Goal: Information Seeking & Learning: Learn about a topic

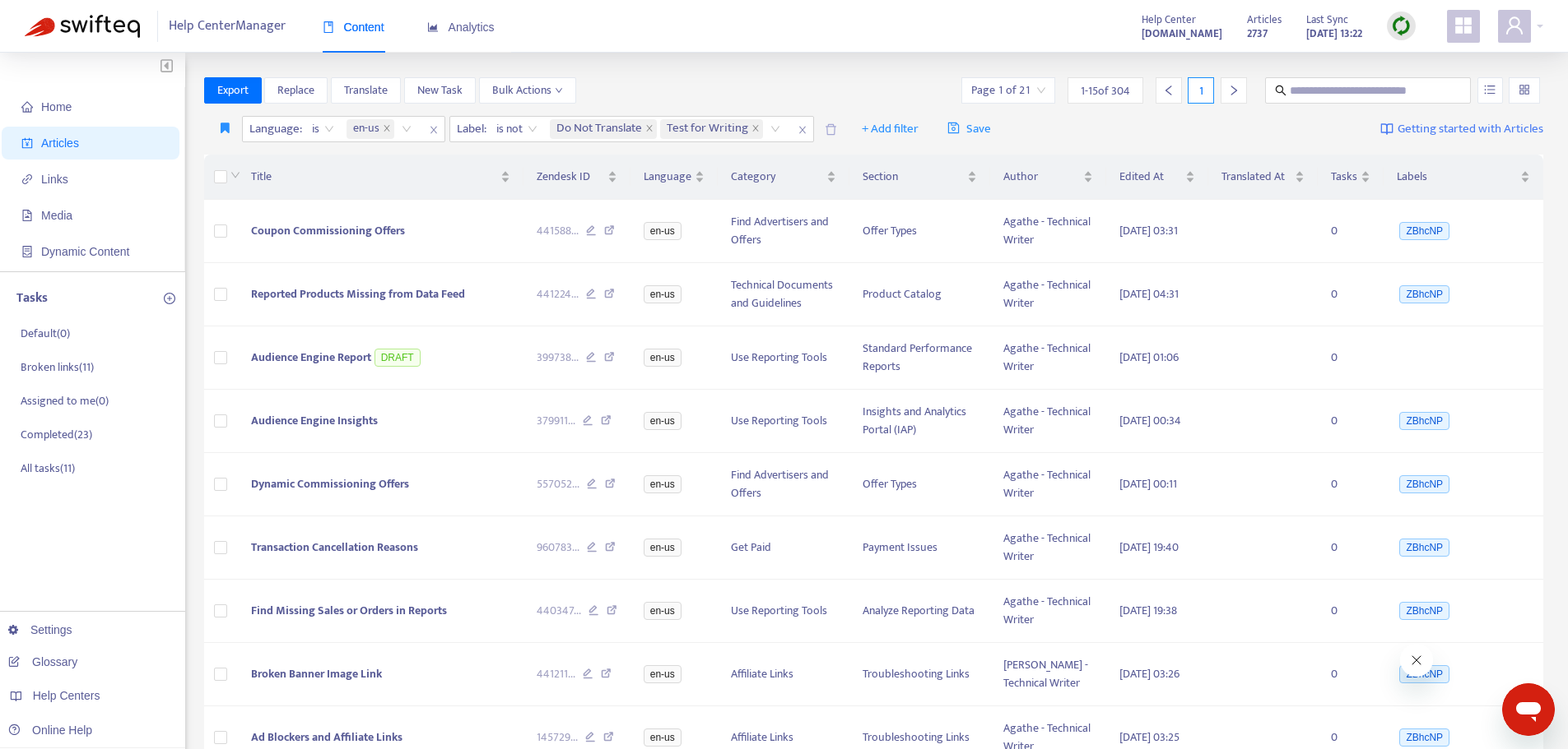
click at [1400, 21] on img at bounding box center [1400, 26] width 21 height 21
click at [1405, 59] on link "Quick Sync" at bounding box center [1434, 59] width 70 height 19
click at [247, 628] on link "[DOMAIN_NAME]" at bounding box center [261, 626] width 111 height 13
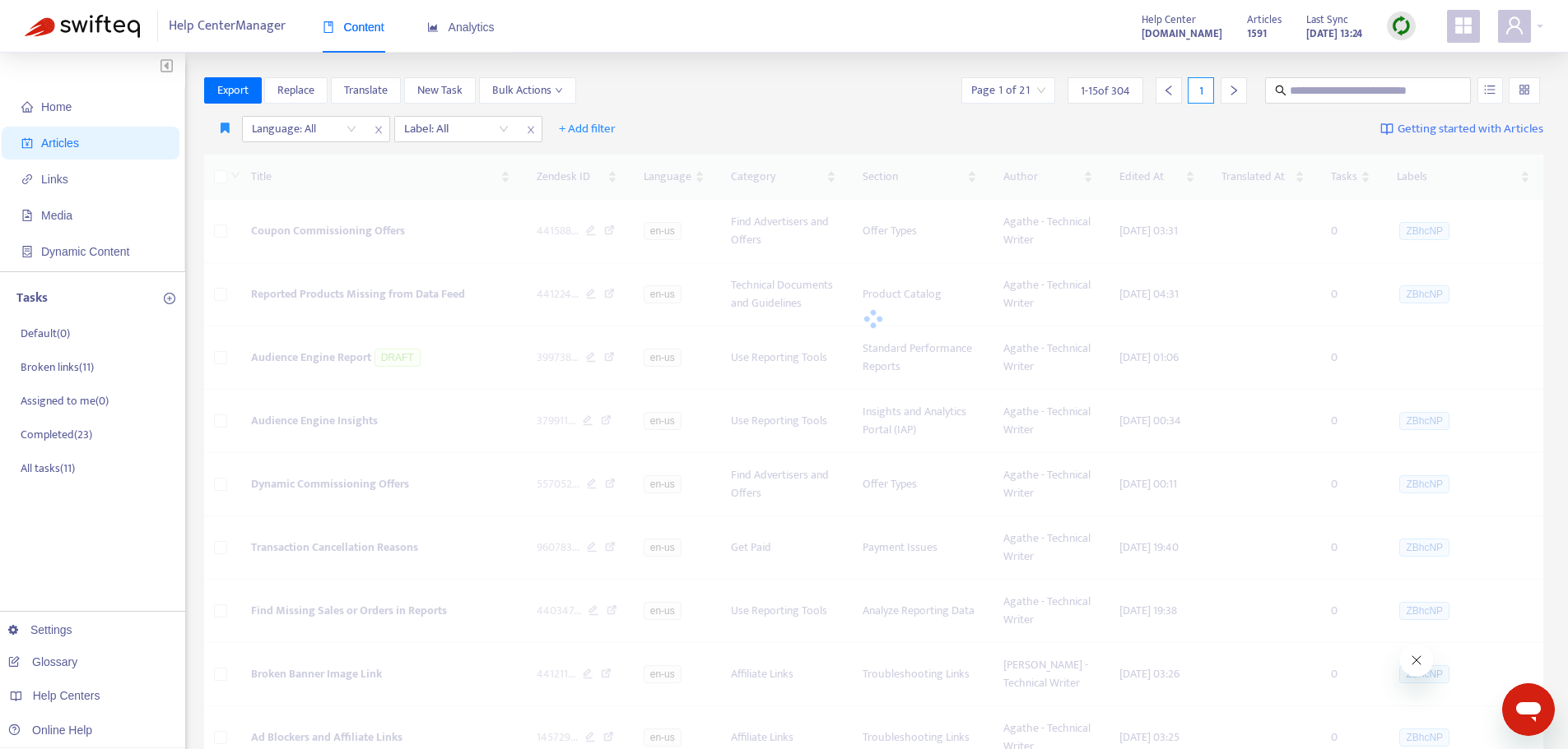
click at [1407, 19] on img at bounding box center [1400, 26] width 21 height 21
click at [1408, 55] on link "Quick Sync" at bounding box center [1434, 59] width 70 height 19
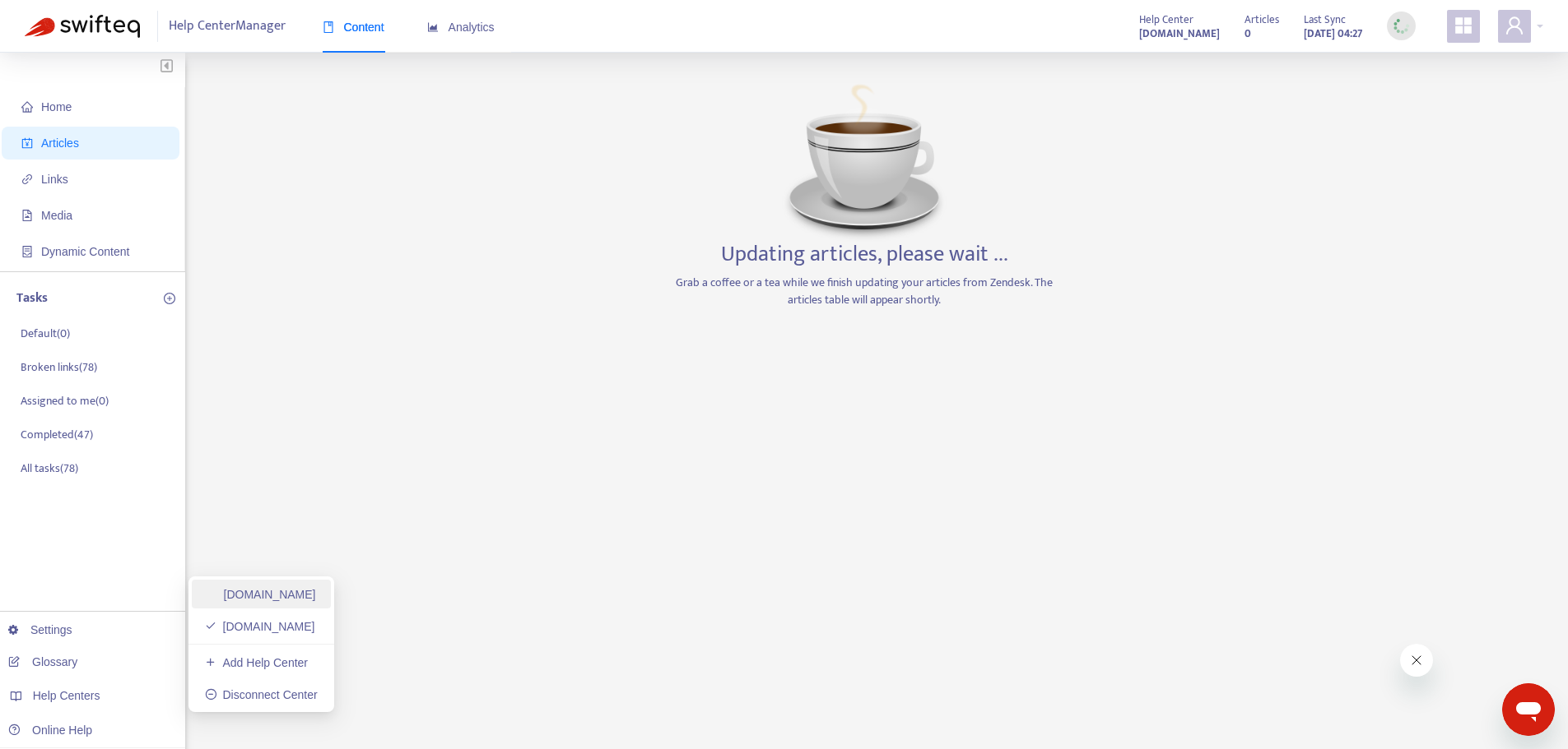
click at [316, 590] on link "[DOMAIN_NAME]" at bounding box center [261, 594] width 111 height 13
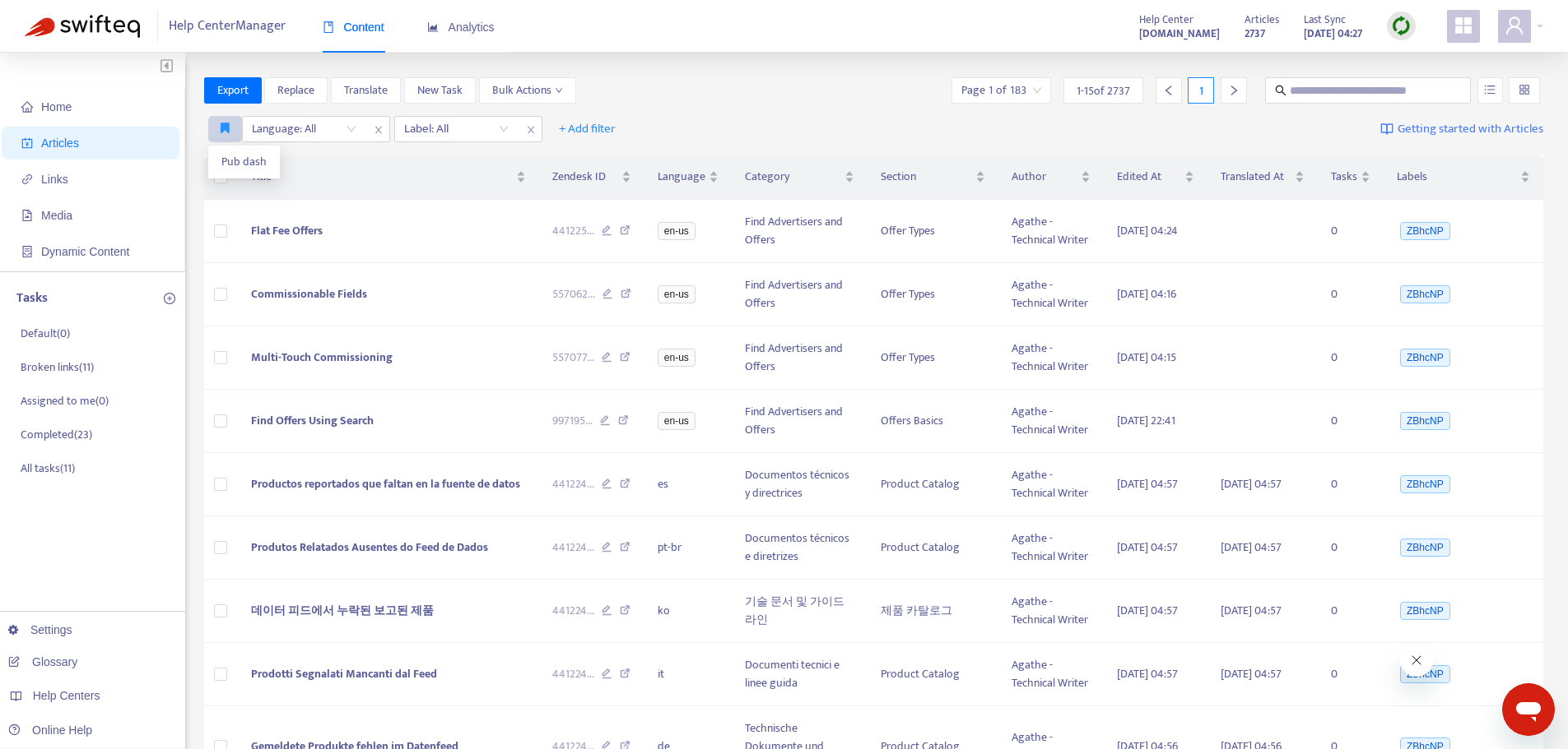
click at [226, 125] on icon "button" at bounding box center [225, 128] width 9 height 12
click at [233, 159] on span "Pub dash" at bounding box center [244, 161] width 46 height 18
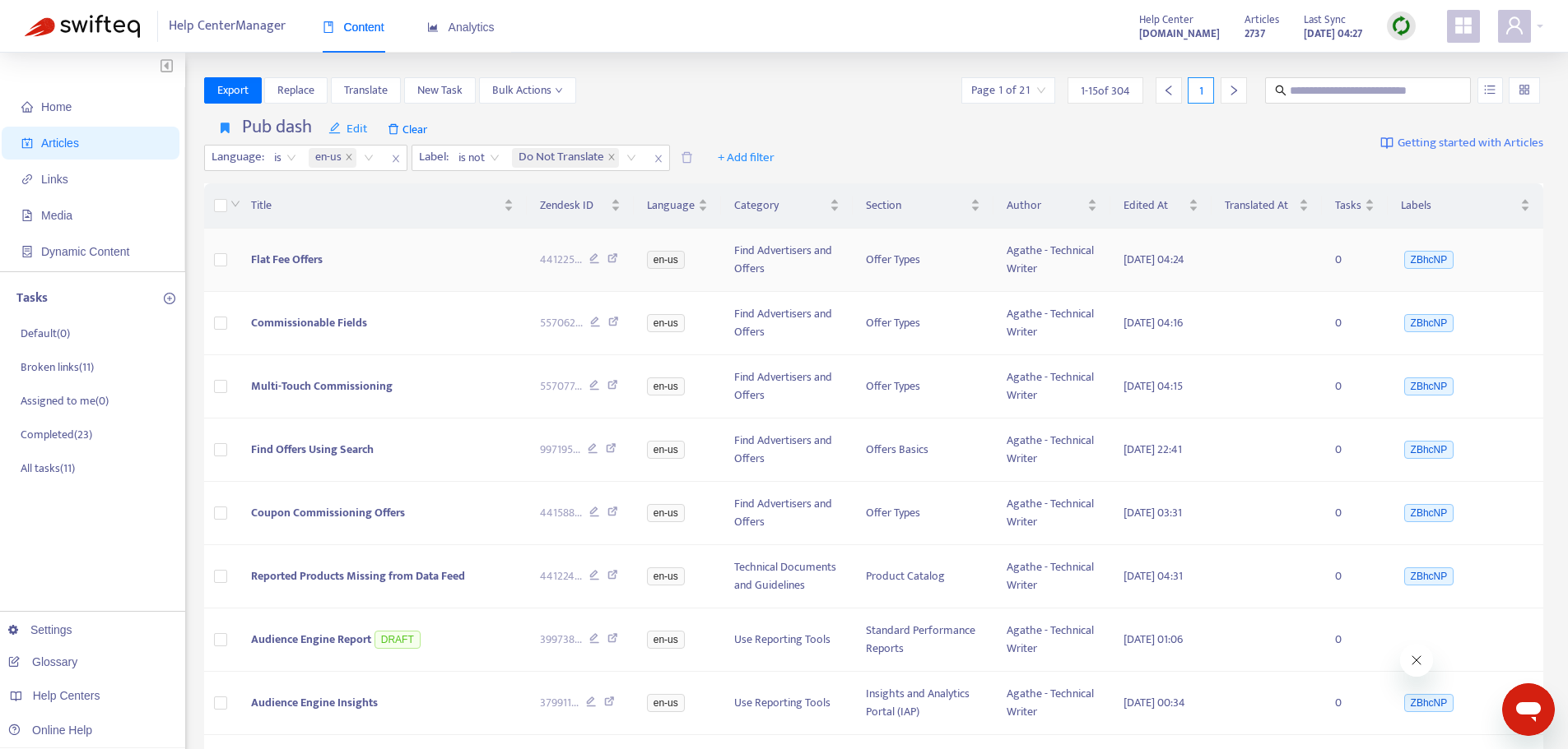
click at [301, 269] on span "Flat Fee Offers" at bounding box center [286, 259] width 71 height 19
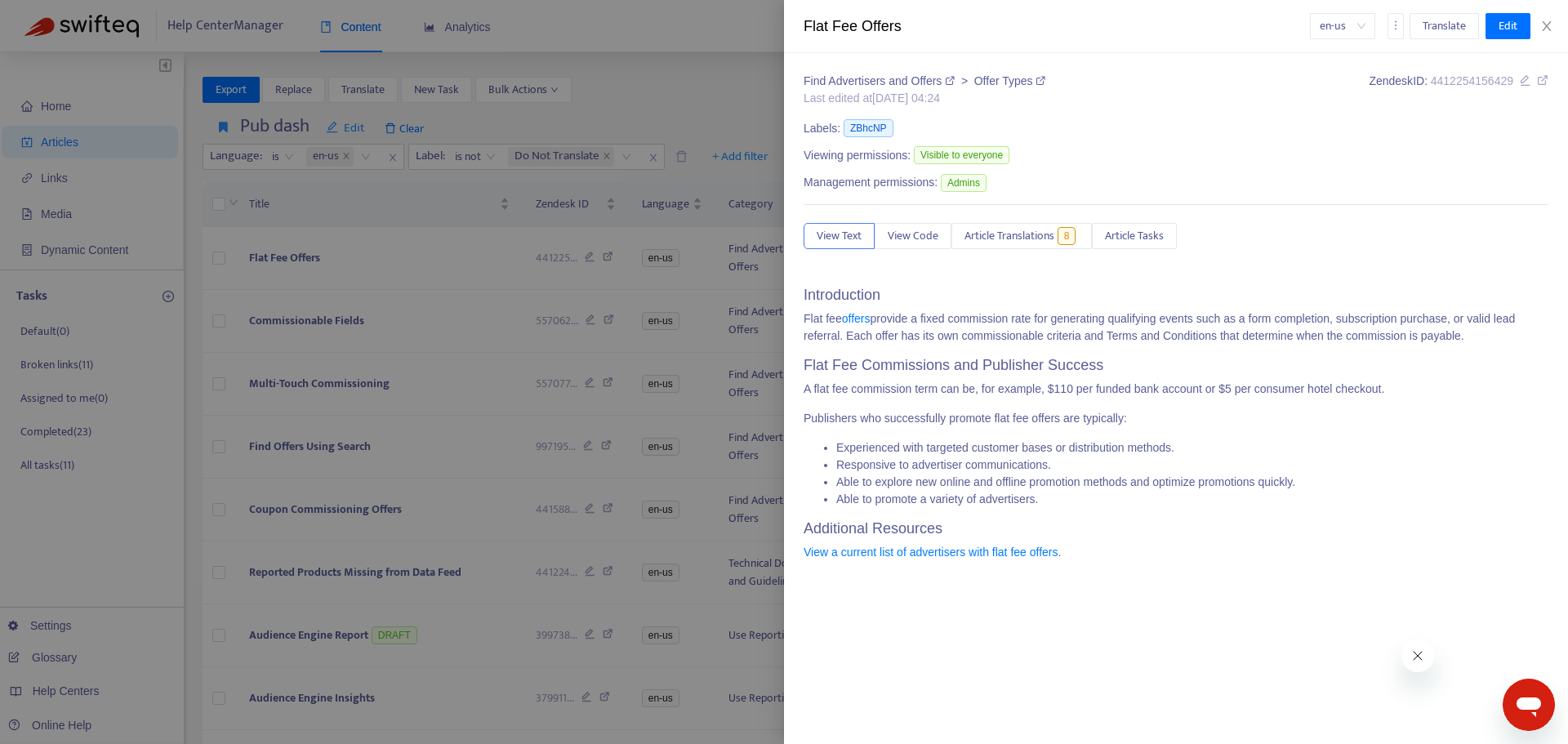
click at [999, 220] on div "Find Advertisers and Offers > Offer Types Last edited at [DATE] 04:24 Zendesk I…" at bounding box center [1176, 323] width 745 height 501
click at [1001, 227] on span "Article Translations" at bounding box center [1009, 236] width 90 height 18
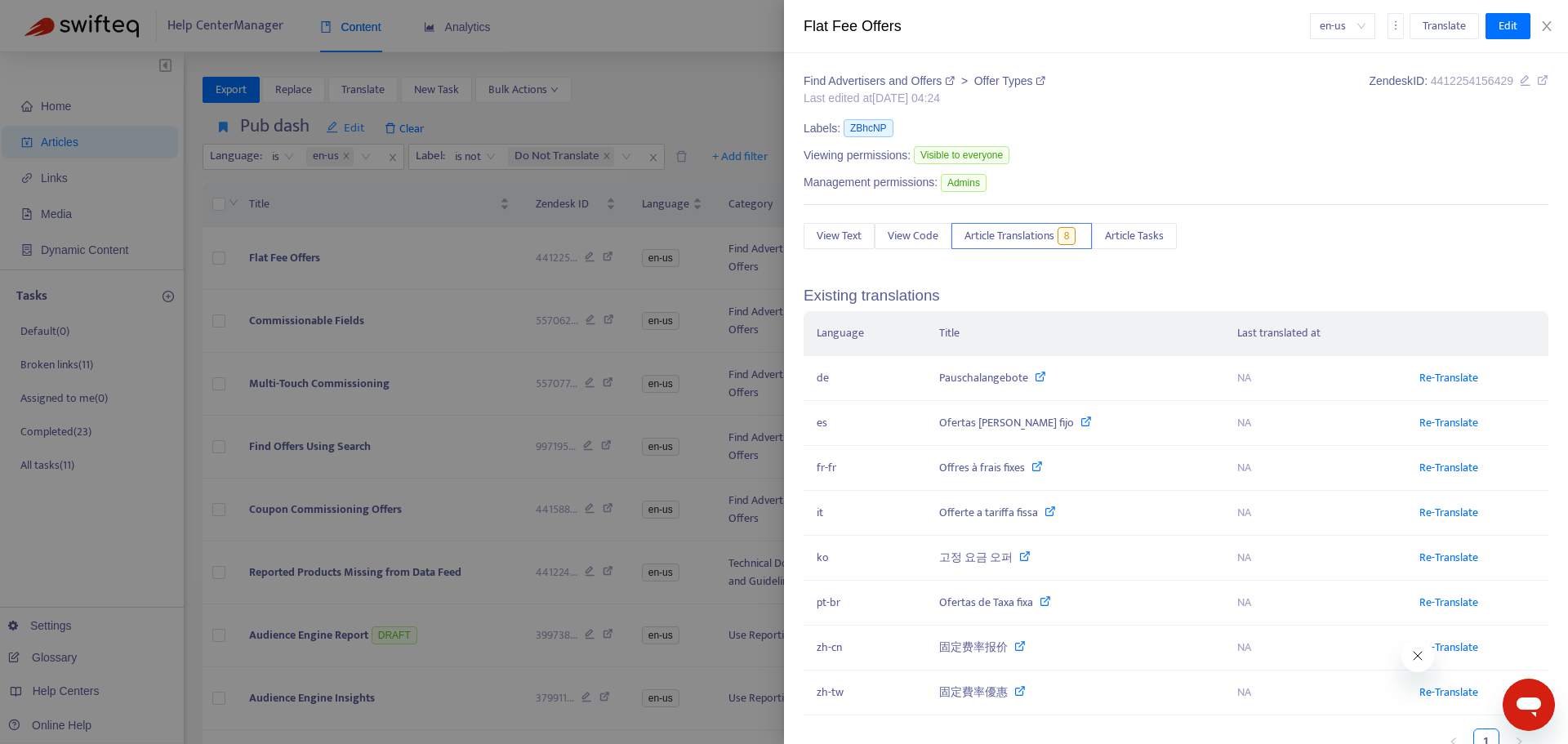
click at [298, 295] on div at bounding box center [784, 372] width 1568 height 744
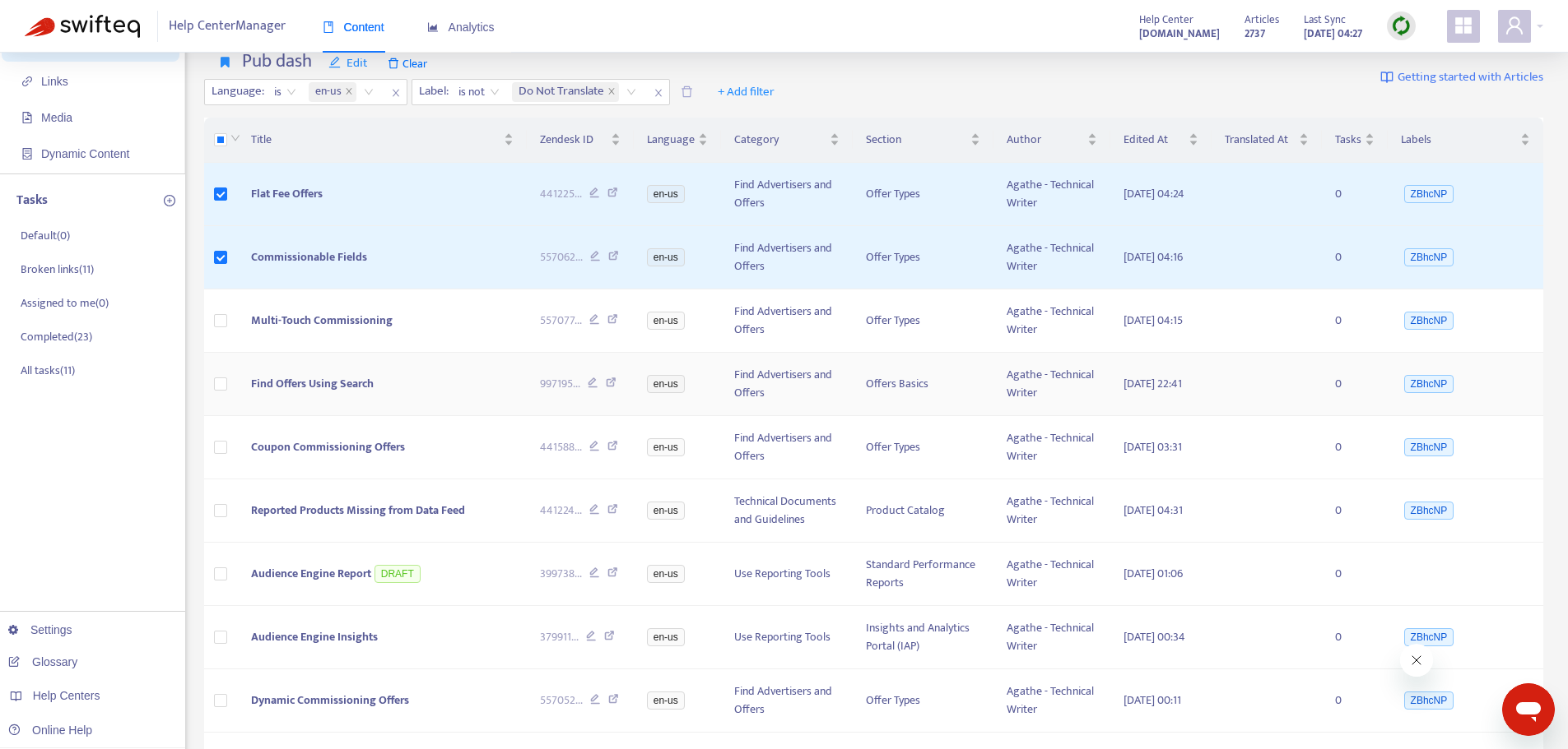
scroll to position [164, 0]
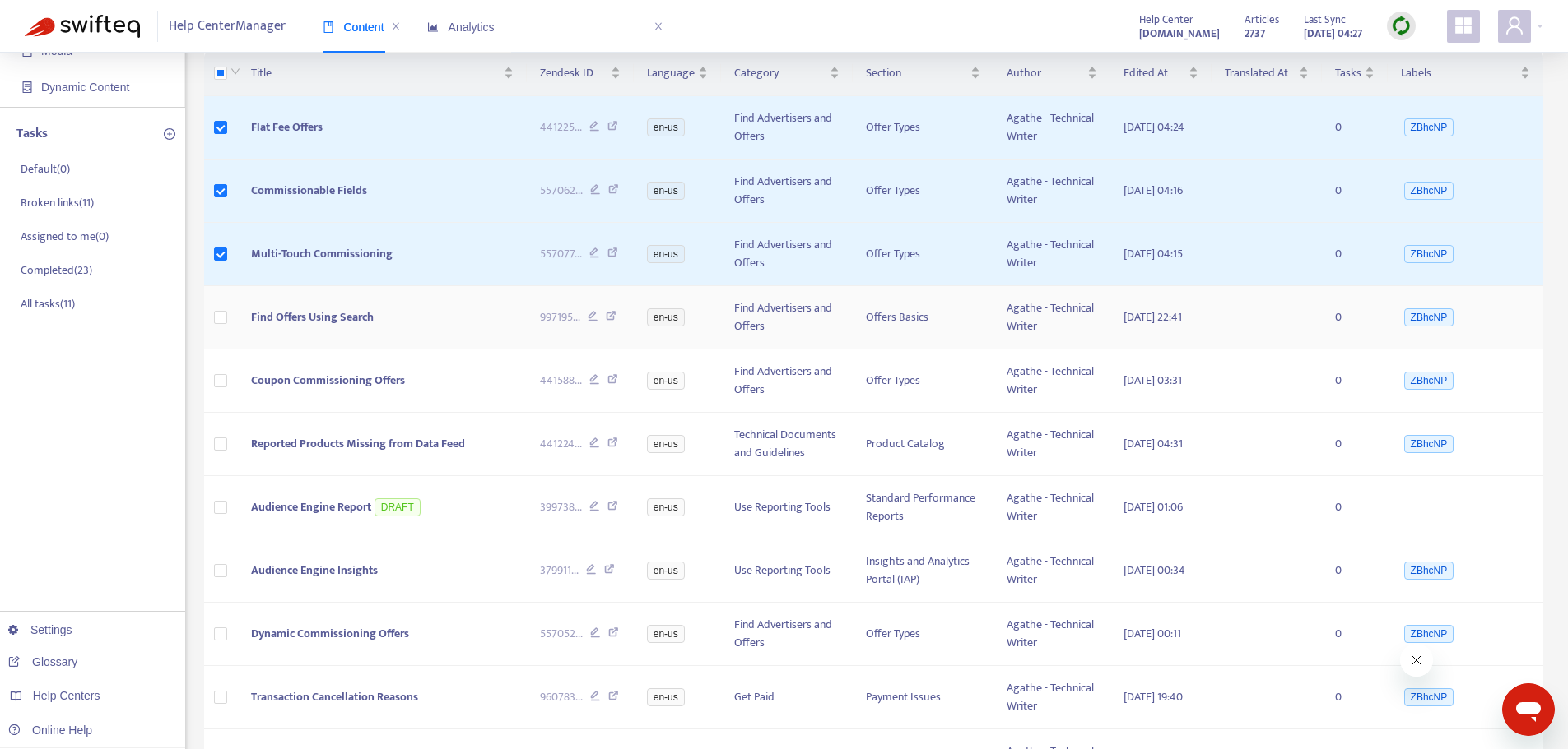
click at [308, 327] on span "Find Offers Using Search" at bounding box center [312, 317] width 123 height 19
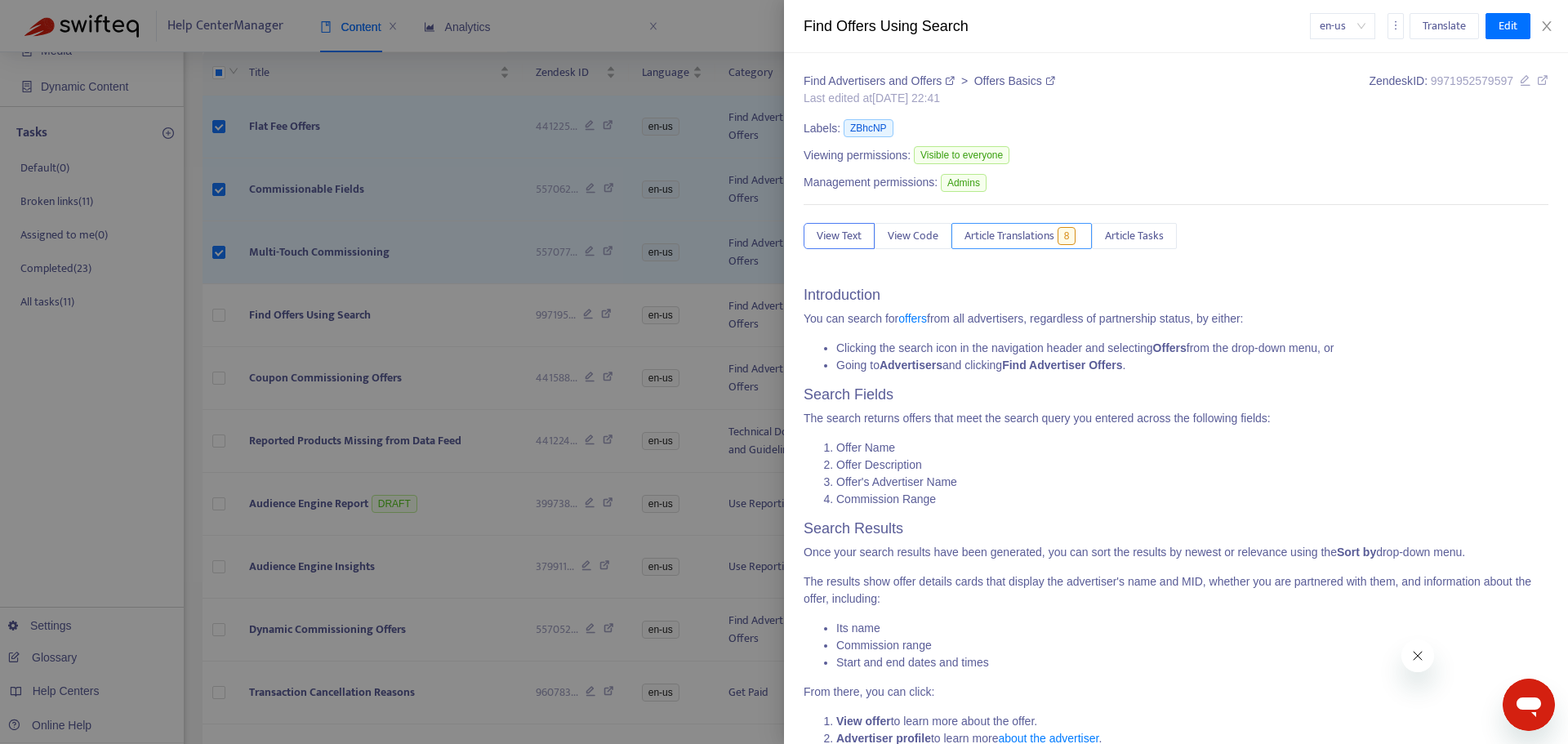
click at [1007, 238] on span "Article Translations" at bounding box center [1009, 236] width 90 height 18
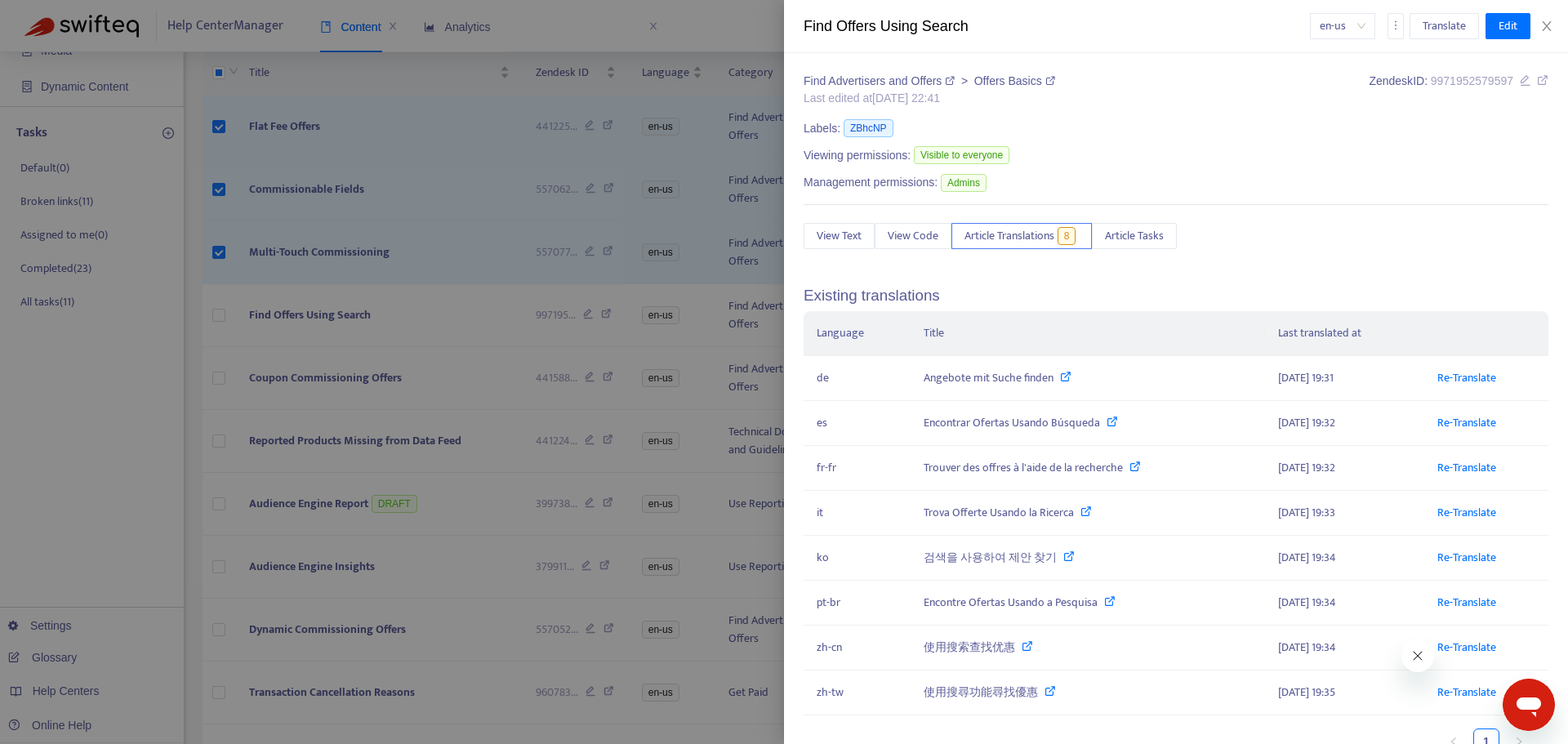
click at [376, 336] on div at bounding box center [784, 372] width 1568 height 744
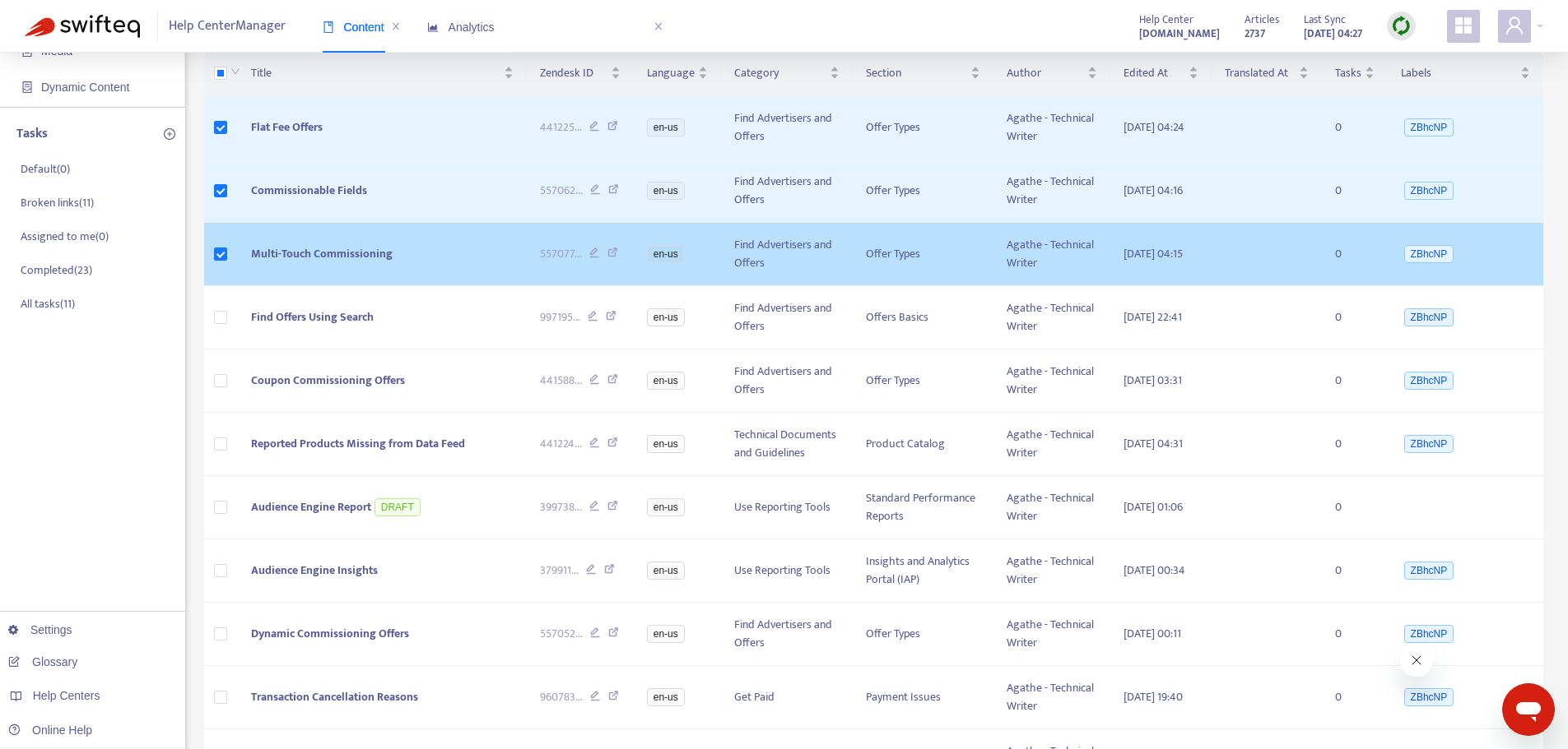
click at [367, 264] on span "Multi-Touch Commissioning" at bounding box center [321, 254] width 142 height 19
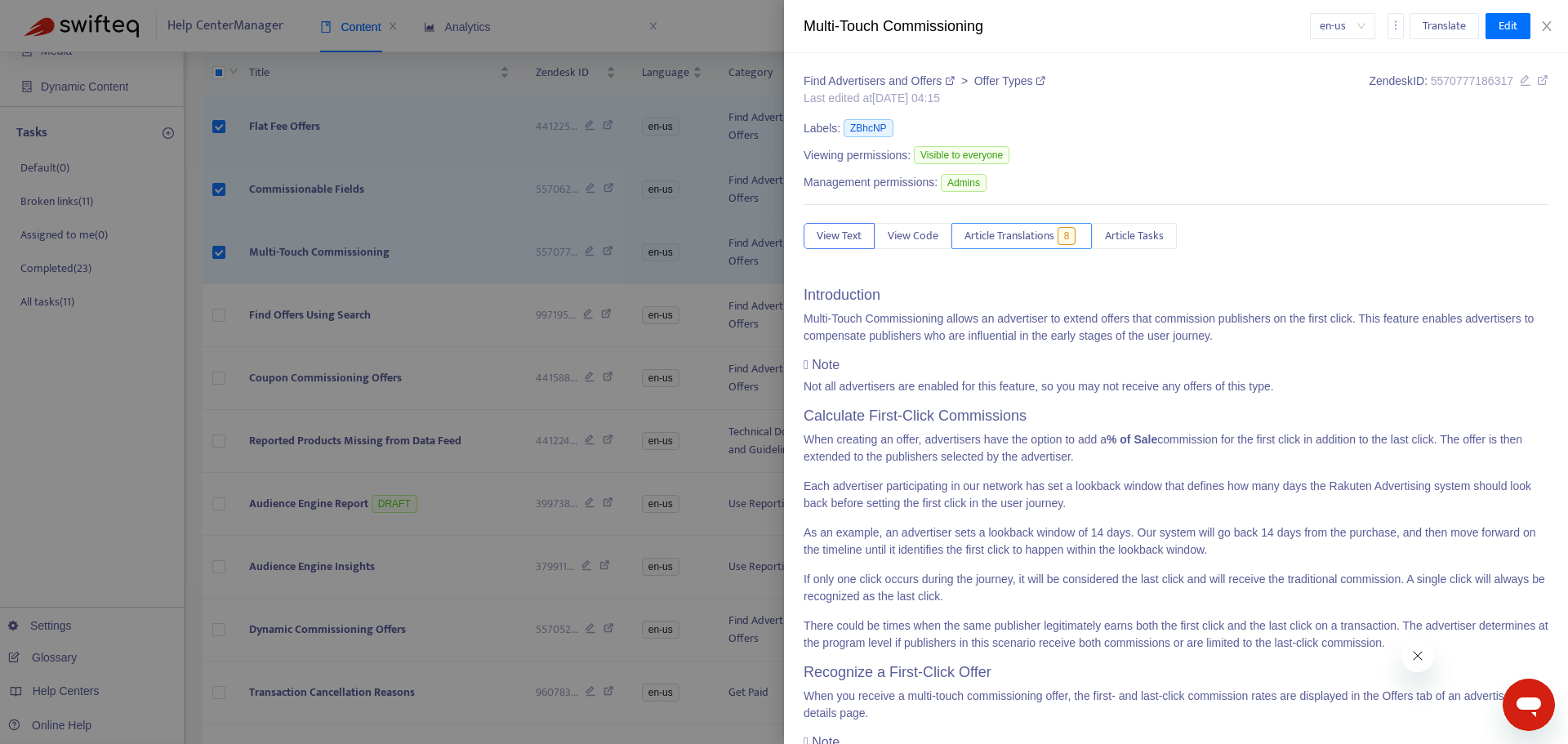
click at [995, 248] on button "Article Translations 8" at bounding box center [1021, 236] width 141 height 27
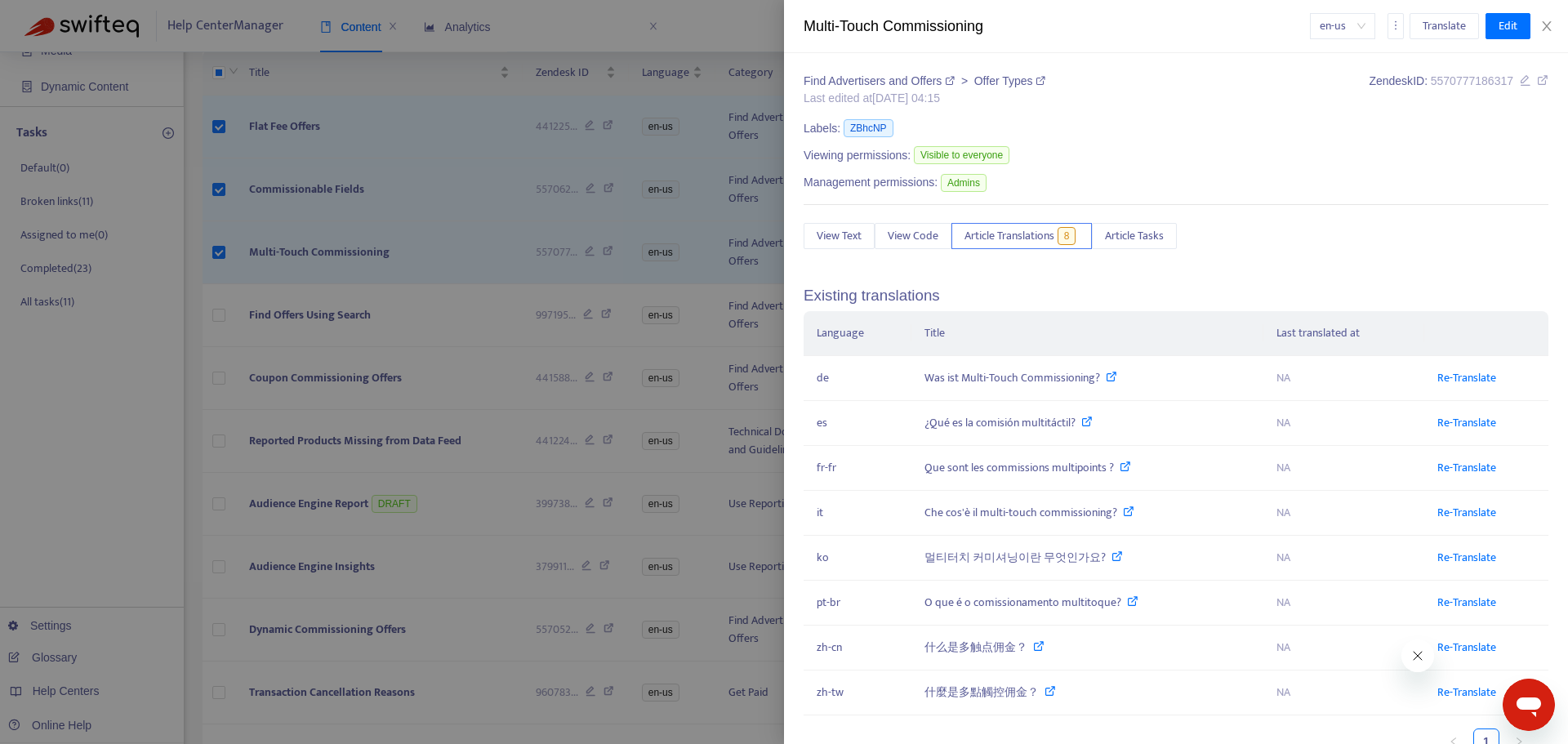
click at [280, 254] on div at bounding box center [784, 372] width 1568 height 744
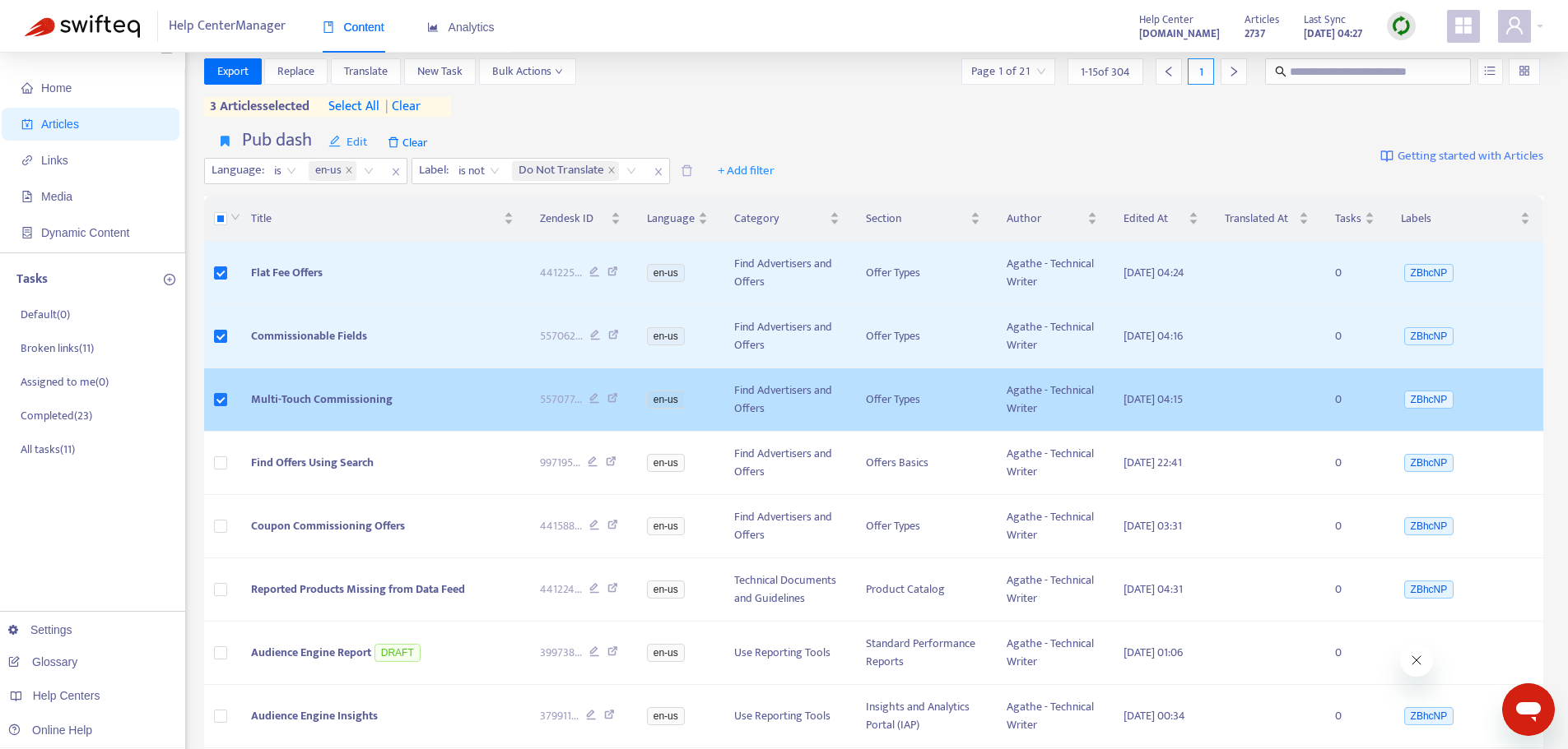
scroll to position [0, 0]
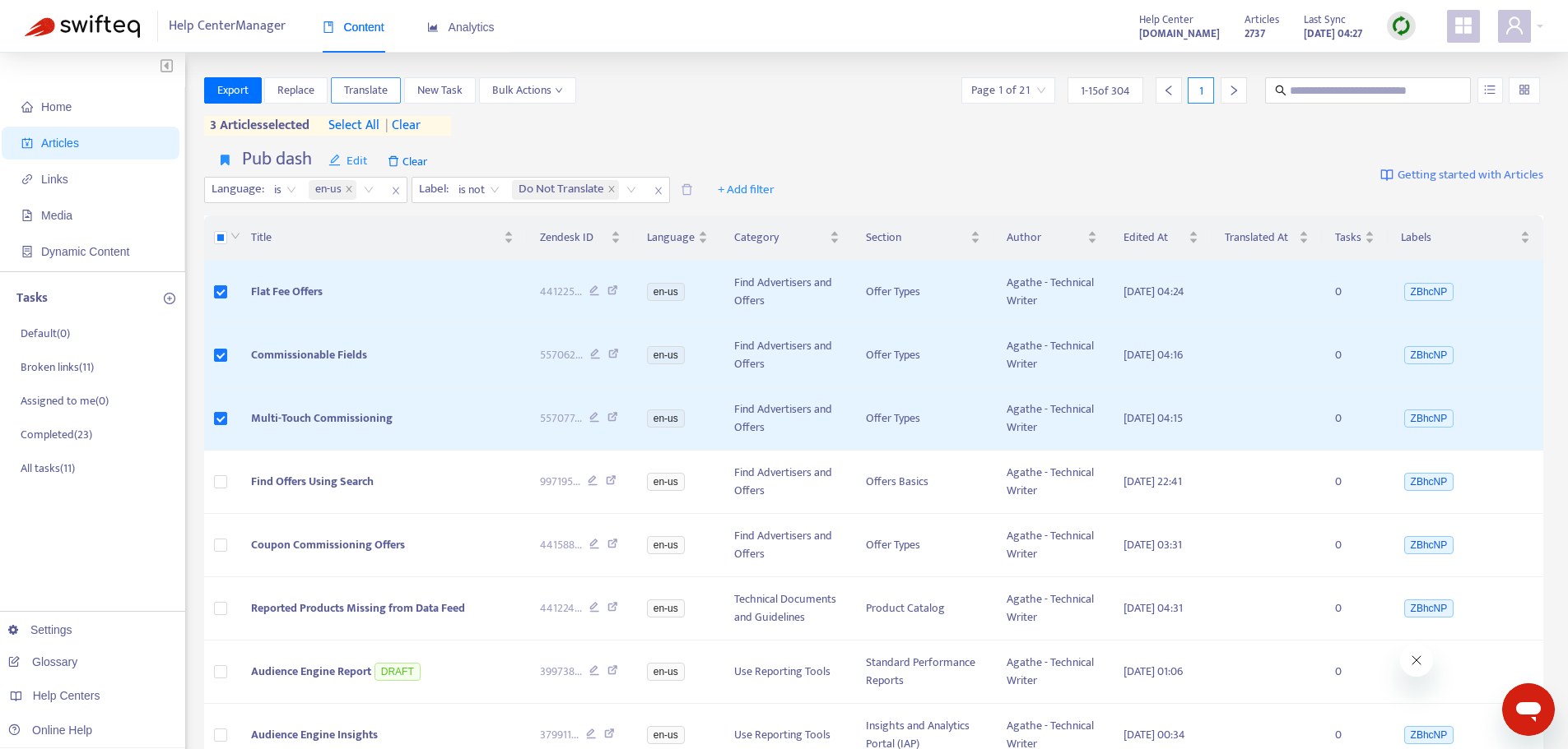
click at [370, 91] on span "Translate" at bounding box center [366, 90] width 44 height 18
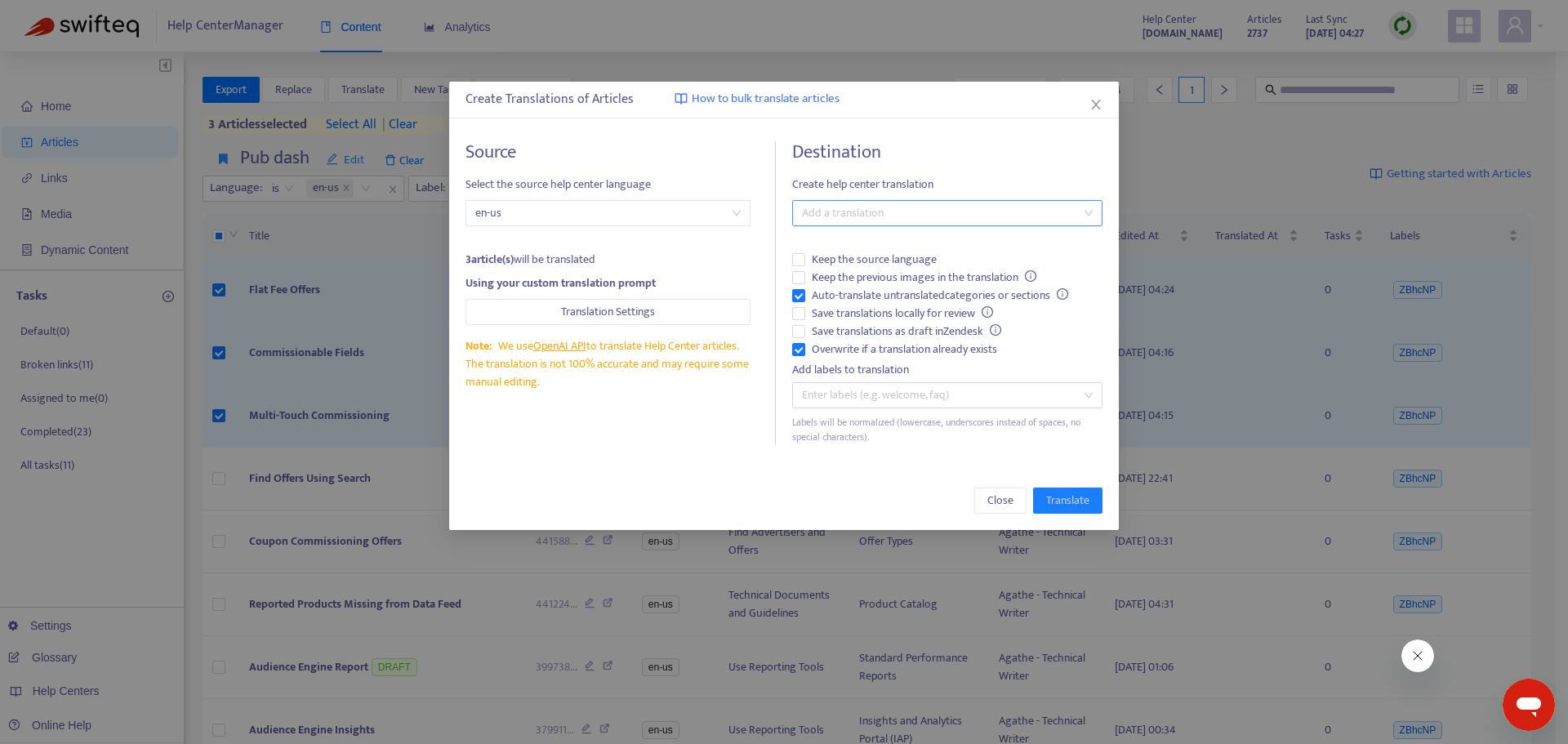
click at [875, 195] on div "Destination Create help center translation Add a translation Keep the source la…" at bounding box center [947, 293] width 311 height 304
click at [875, 210] on div at bounding box center [939, 214] width 286 height 20
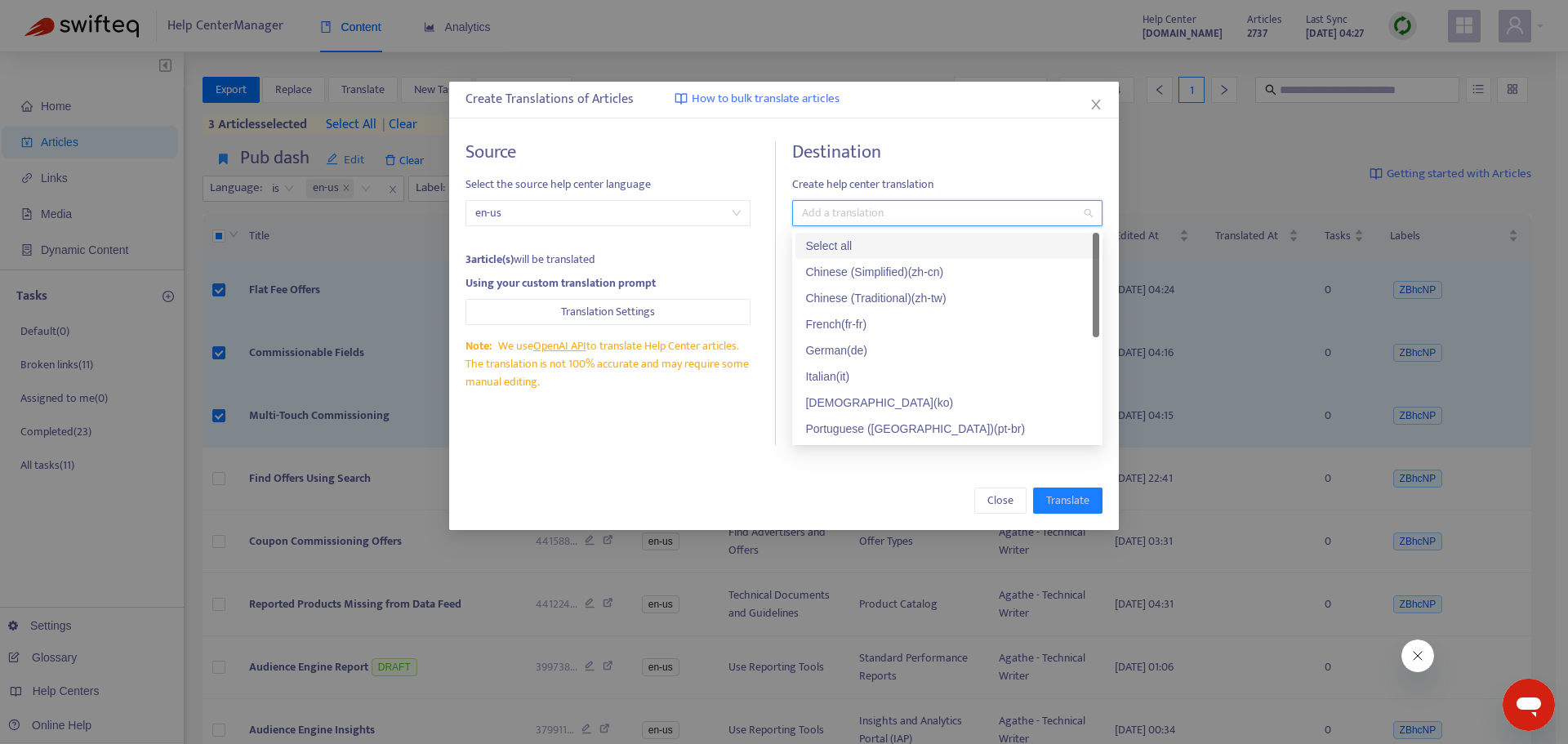
click at [855, 247] on div "Select all" at bounding box center [947, 246] width 284 height 18
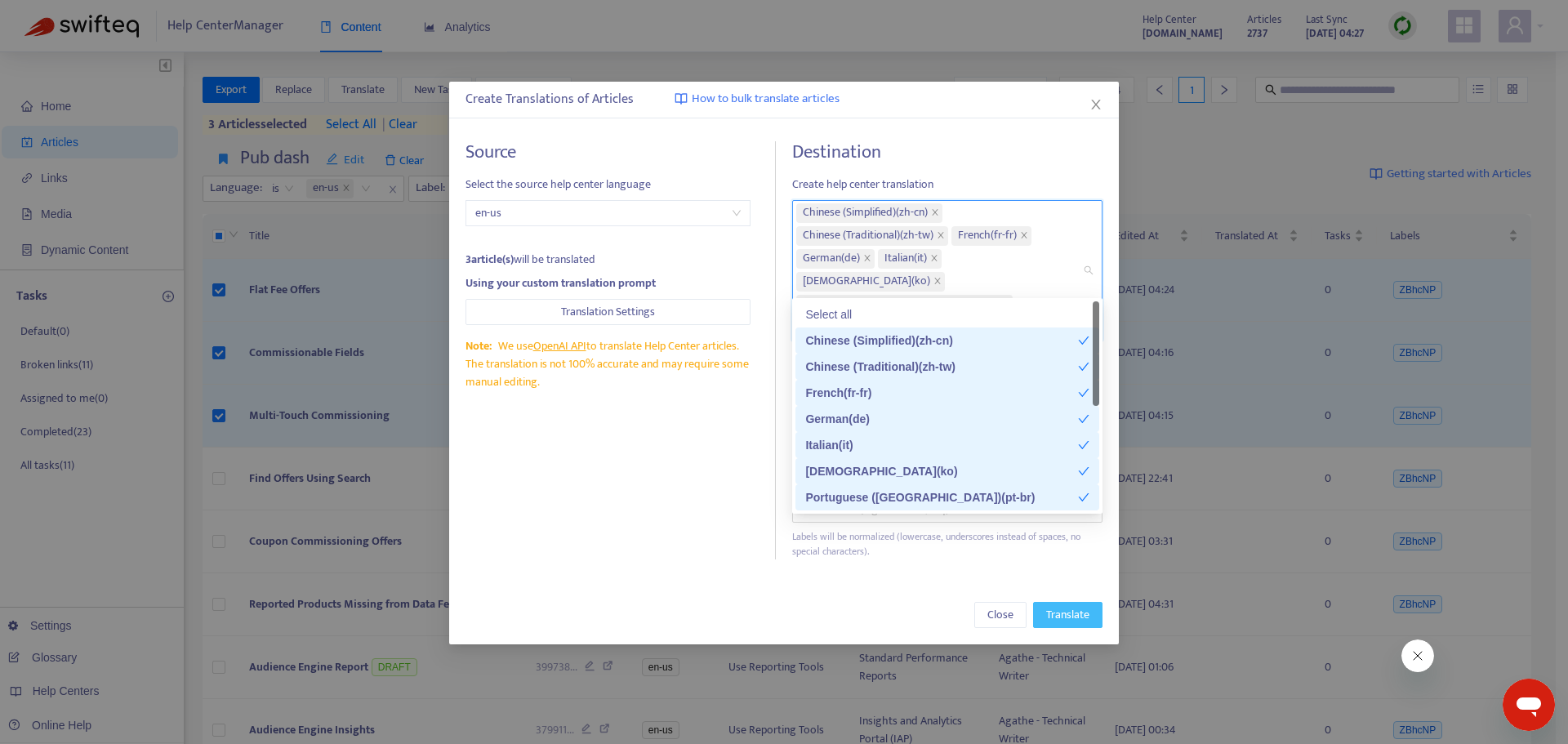
click at [1056, 606] on span "Translate" at bounding box center [1068, 615] width 43 height 18
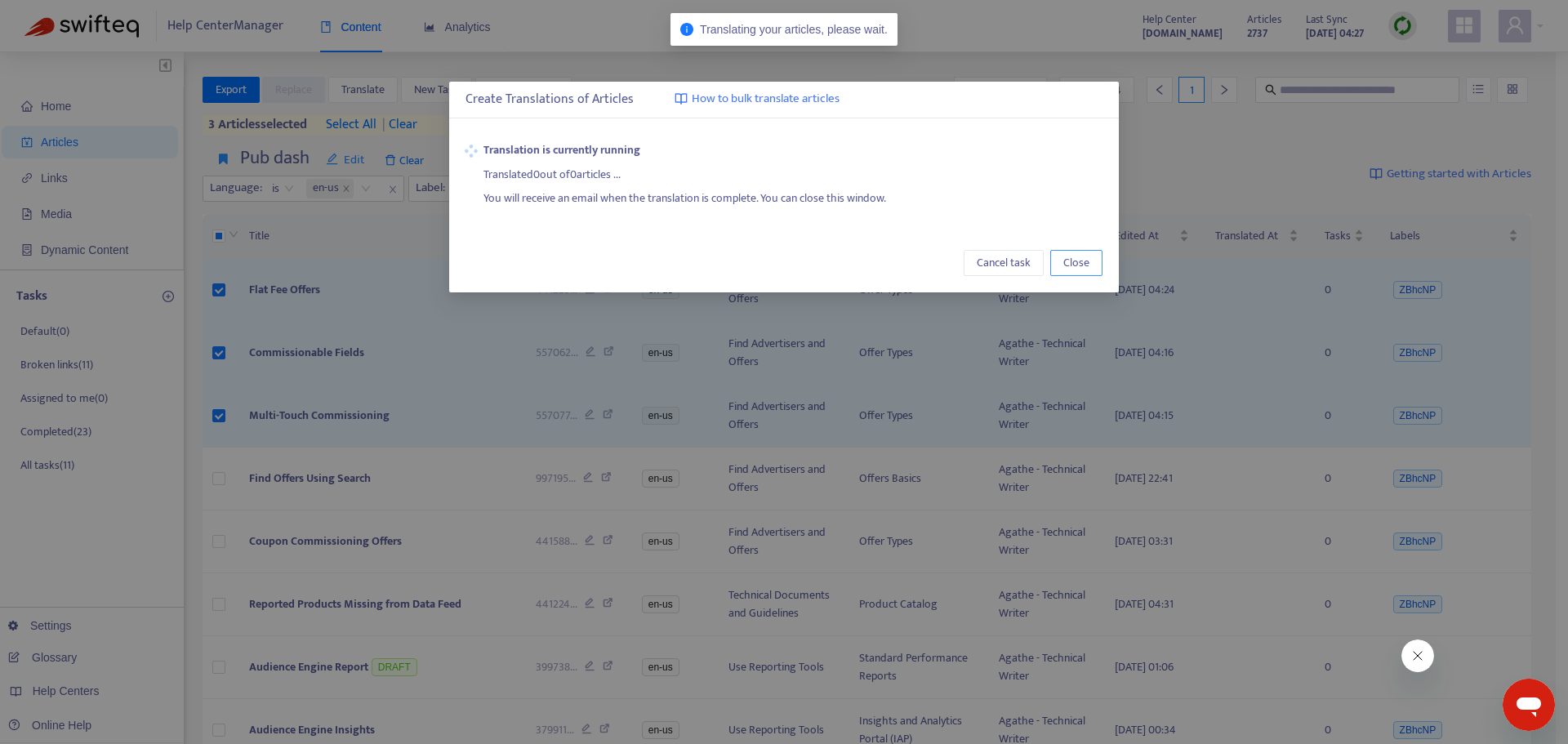
click at [1066, 264] on span "Close" at bounding box center [1076, 263] width 27 height 18
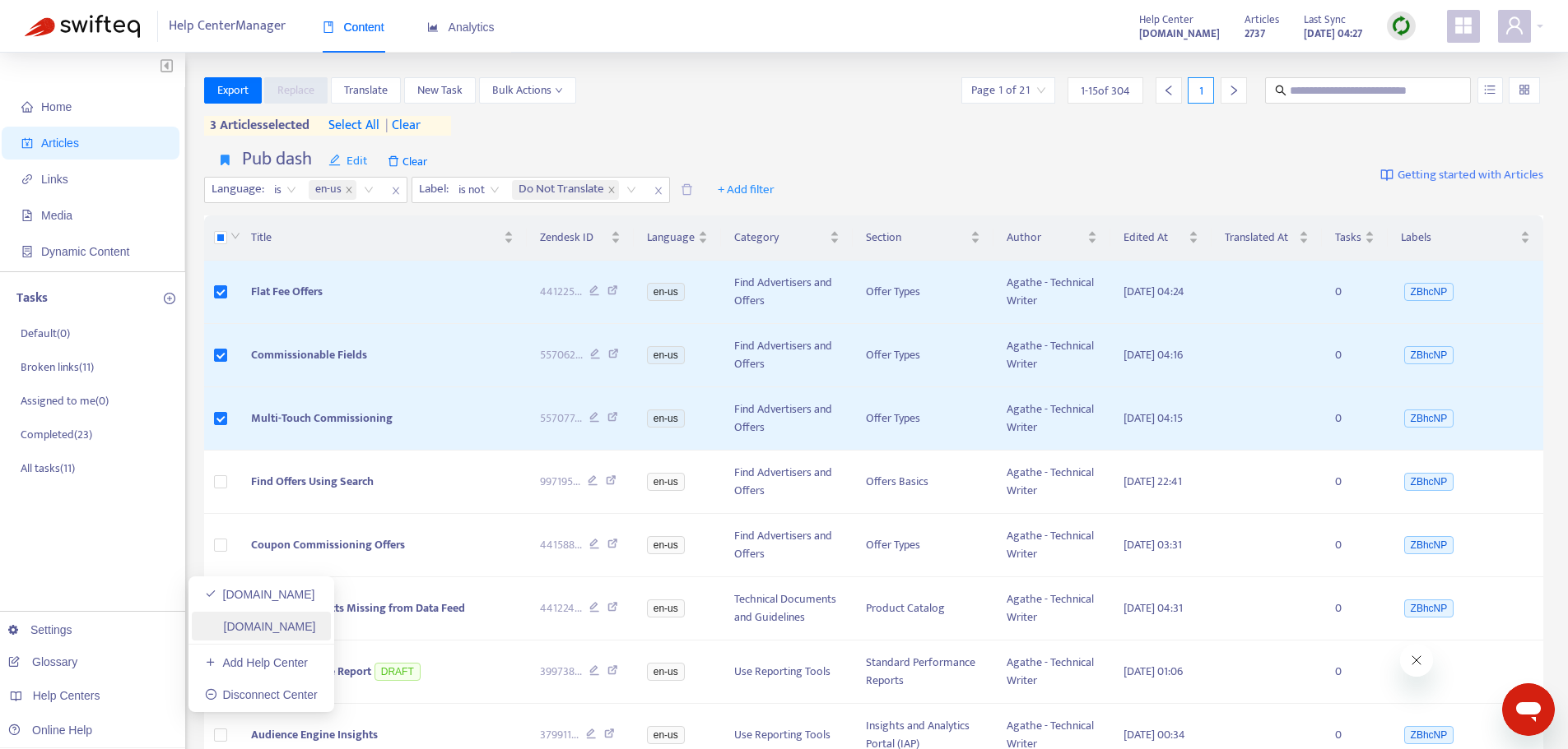
click at [265, 626] on link "[DOMAIN_NAME]" at bounding box center [261, 626] width 111 height 13
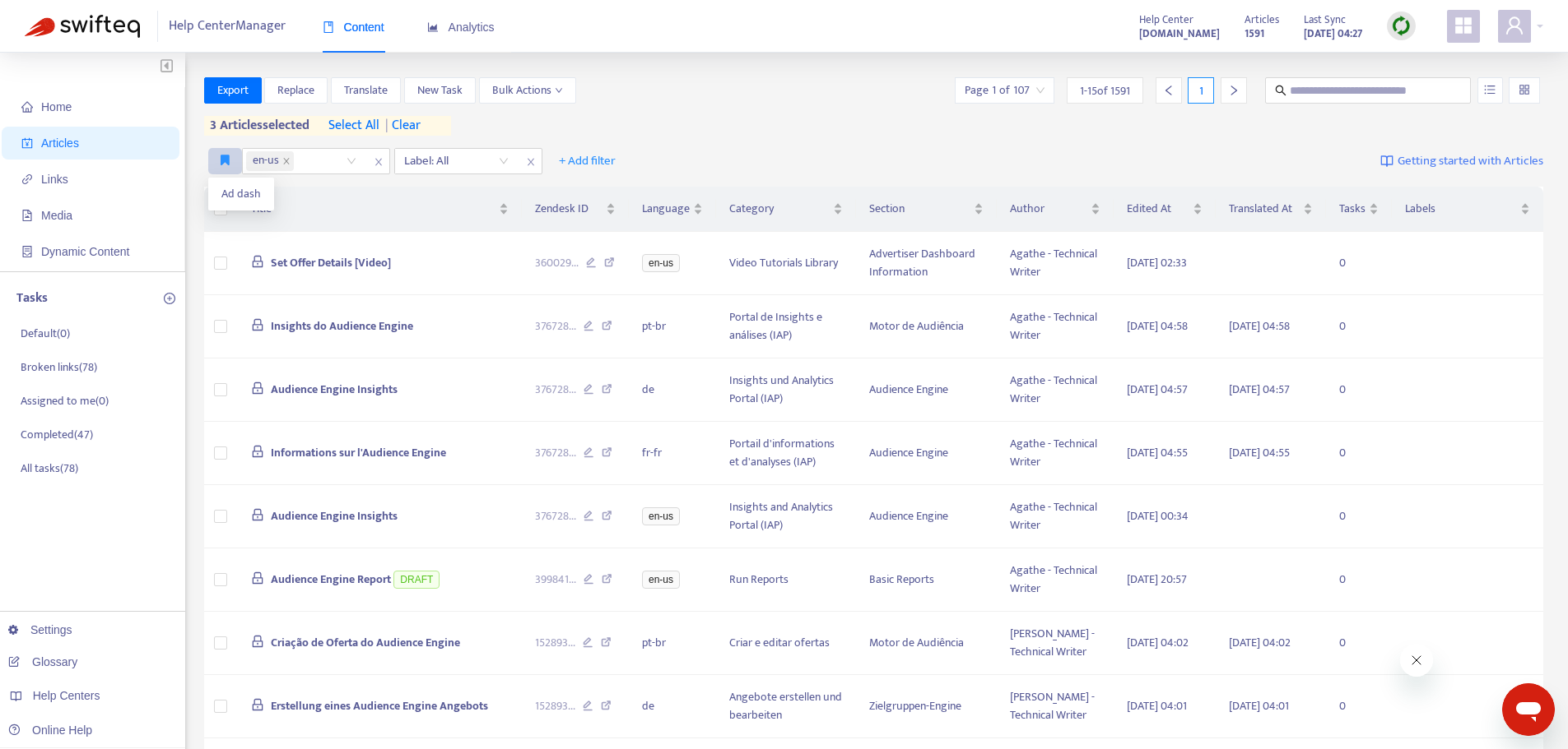
click at [224, 158] on icon "button" at bounding box center [225, 160] width 9 height 12
click at [231, 193] on span "Ad dash" at bounding box center [241, 194] width 40 height 18
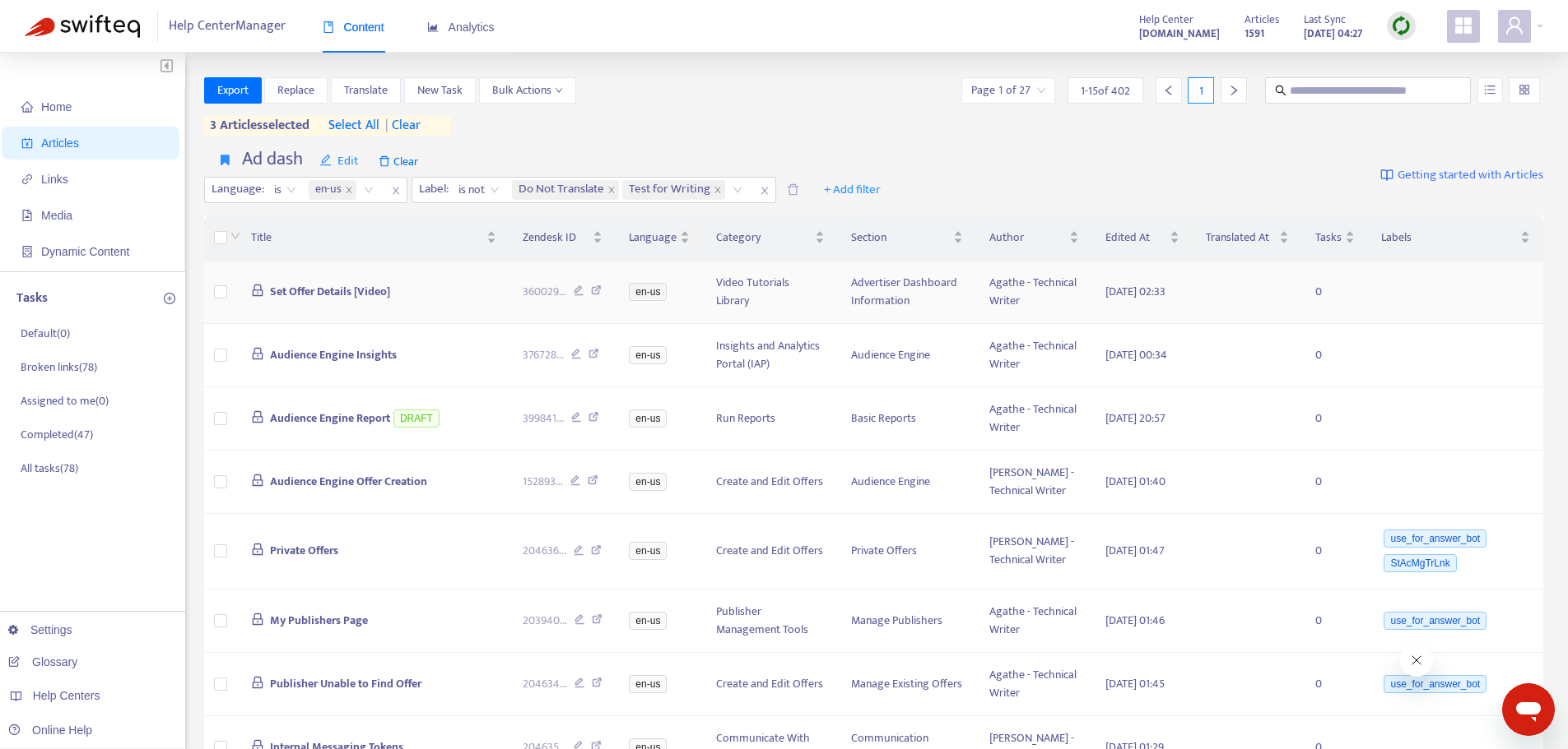
click at [336, 298] on span "Set Offer Details [Video]" at bounding box center [329, 291] width 120 height 19
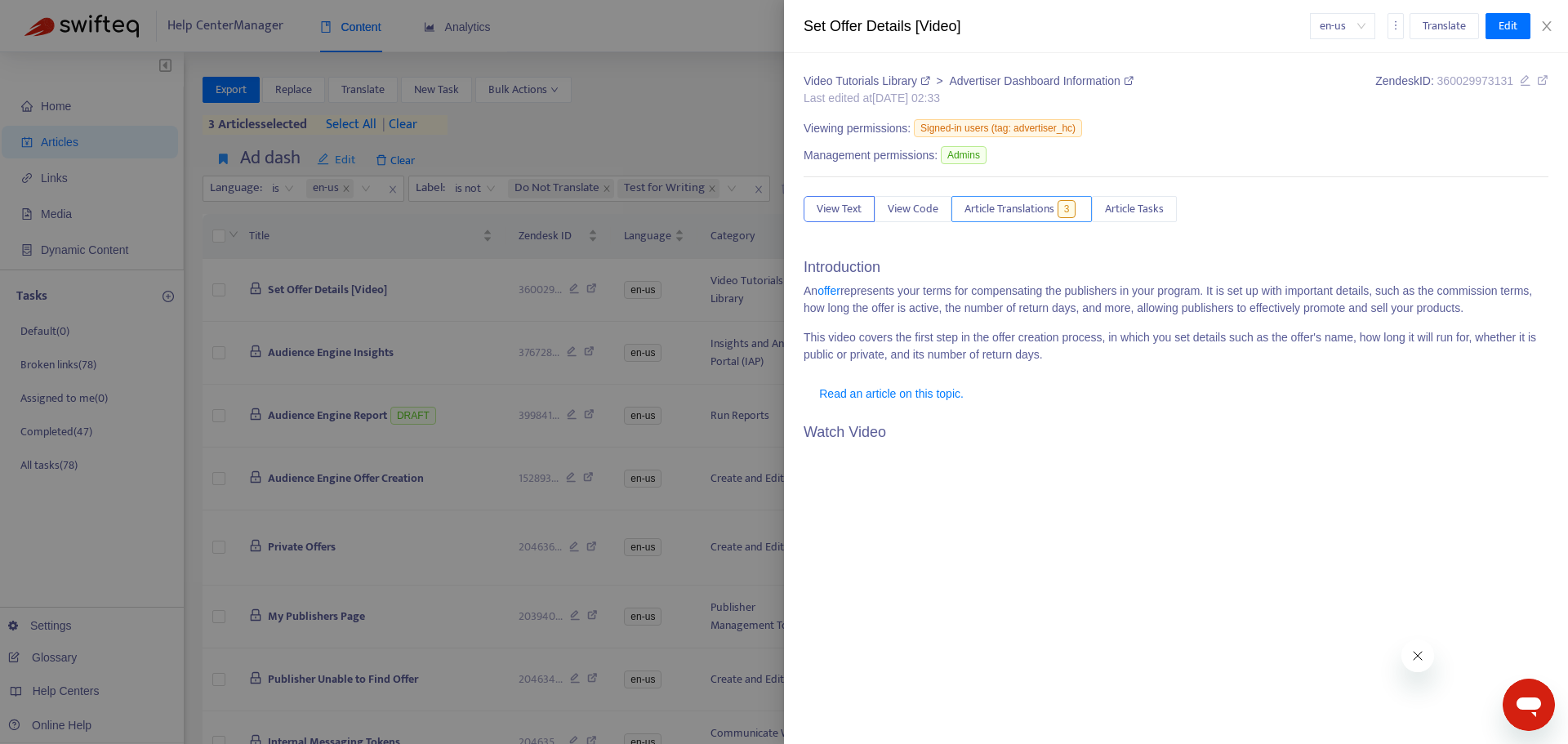
click at [1025, 211] on span "Article Translations" at bounding box center [1009, 209] width 90 height 18
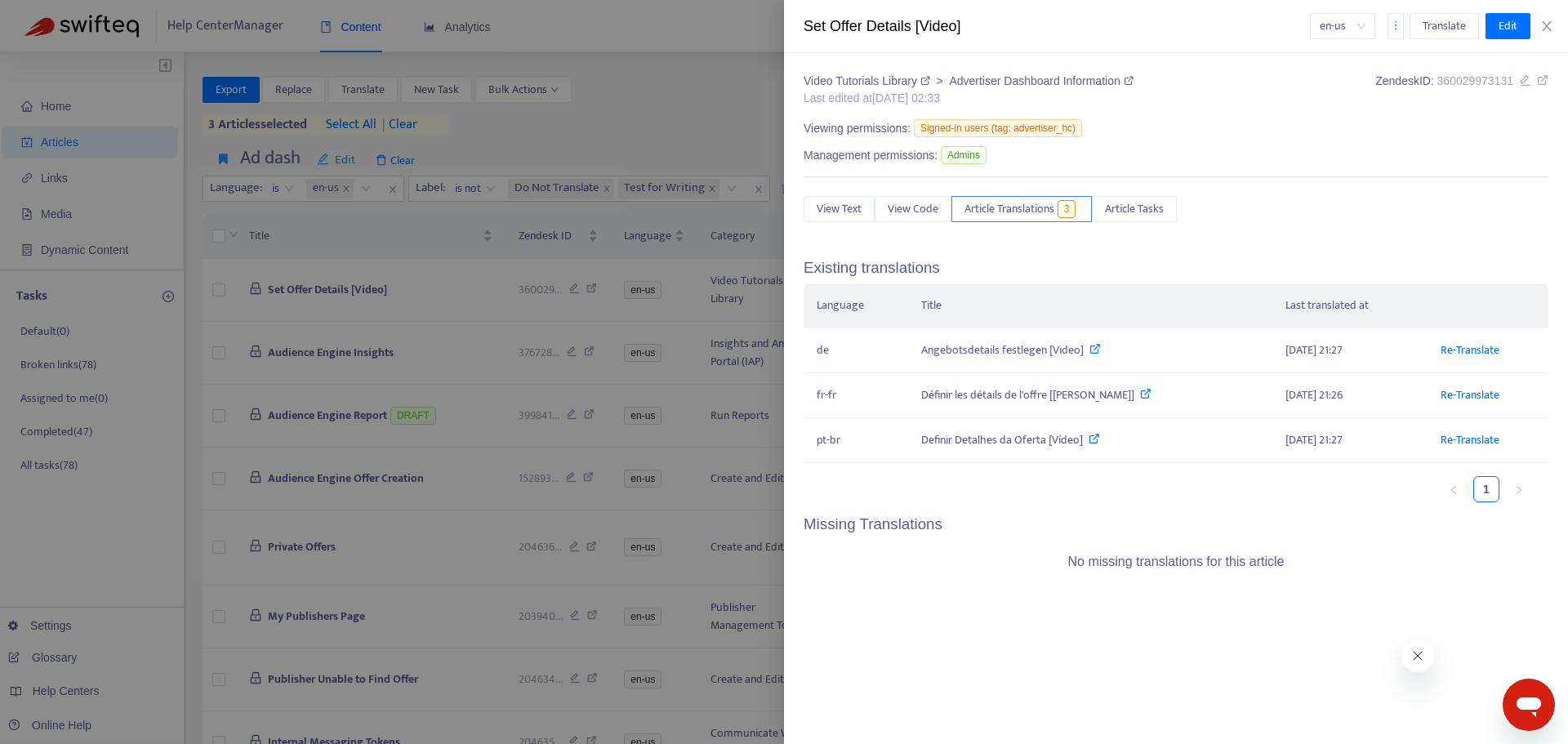
click at [407, 312] on div at bounding box center [784, 372] width 1568 height 744
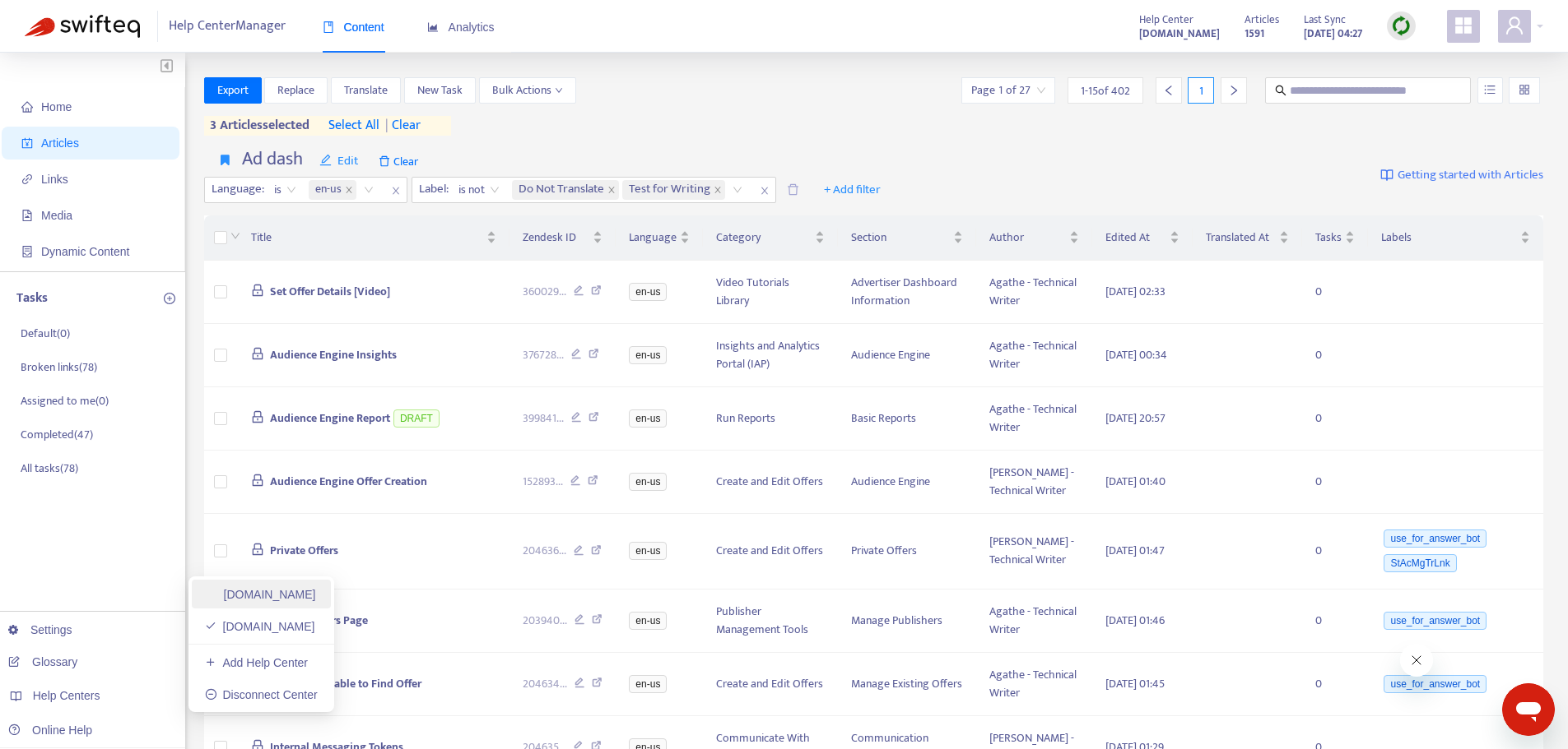
click at [289, 596] on link "[DOMAIN_NAME]" at bounding box center [261, 594] width 111 height 13
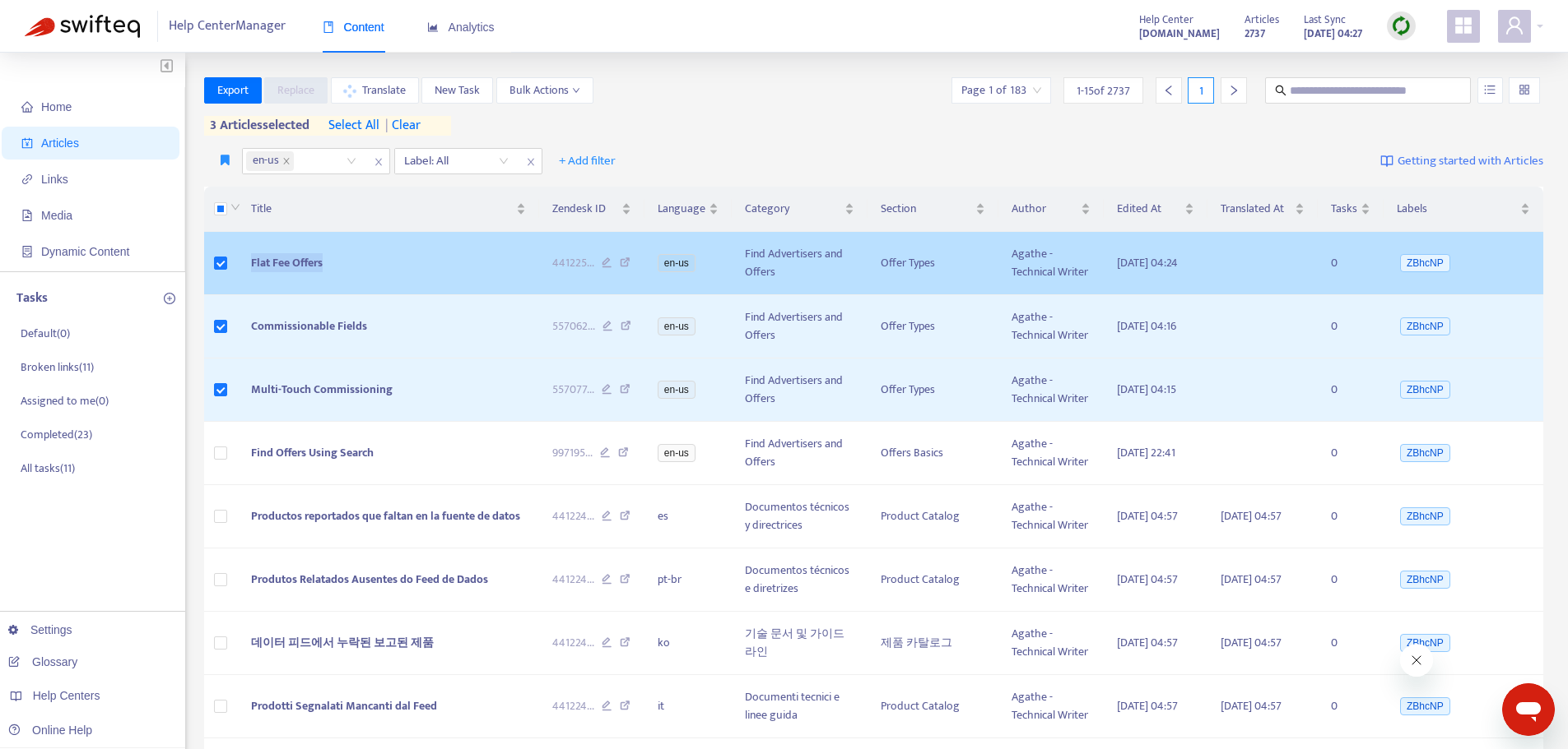
drag, startPoint x: 319, startPoint y: 260, endPoint x: 235, endPoint y: 262, distance: 84.0
click at [235, 262] on tr "Flat Fee Offers 441225 ... en-us Find Advertisers and Offers Offer Types Agathe…" at bounding box center [874, 264] width 1340 height 63
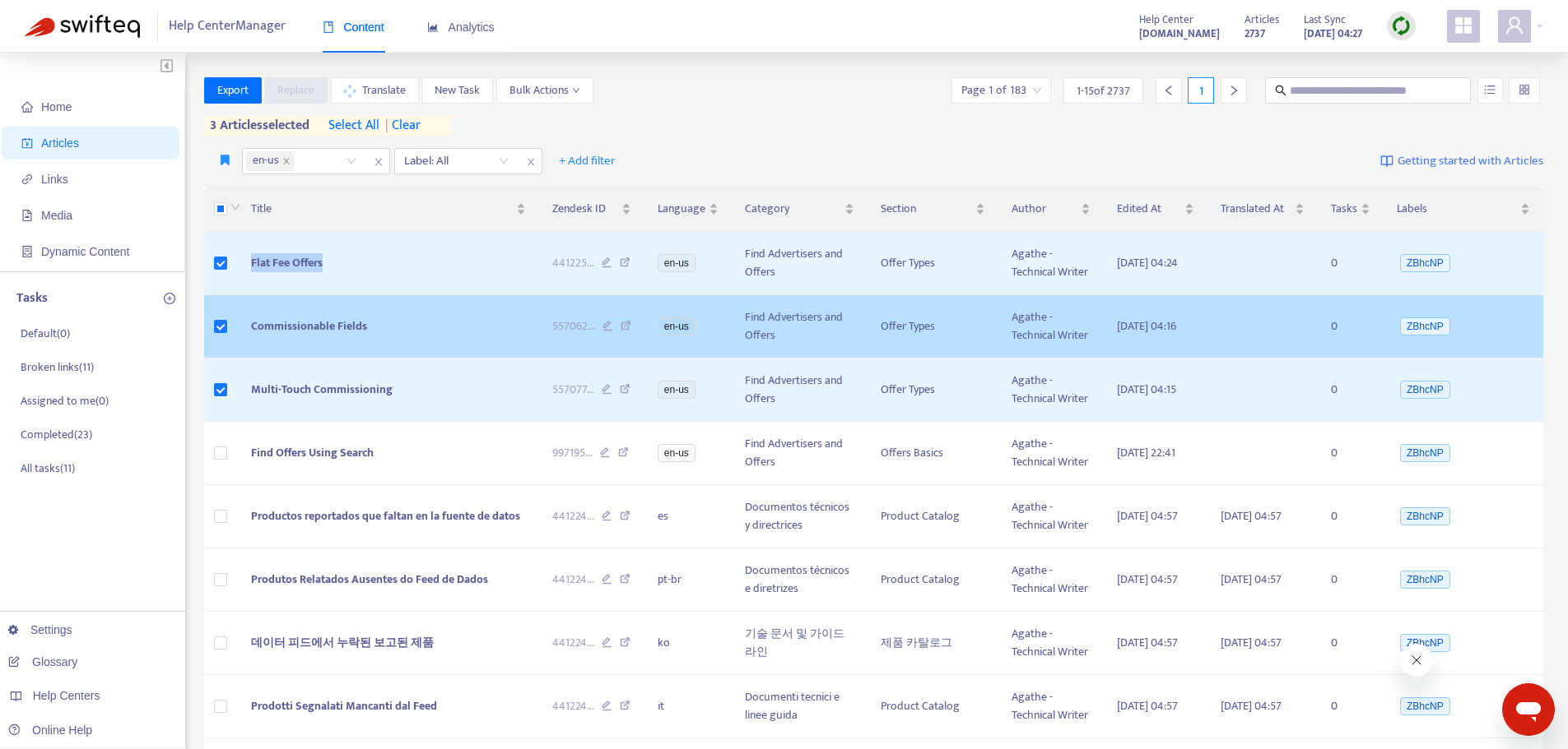
copy tr "Flat Fee Offers"
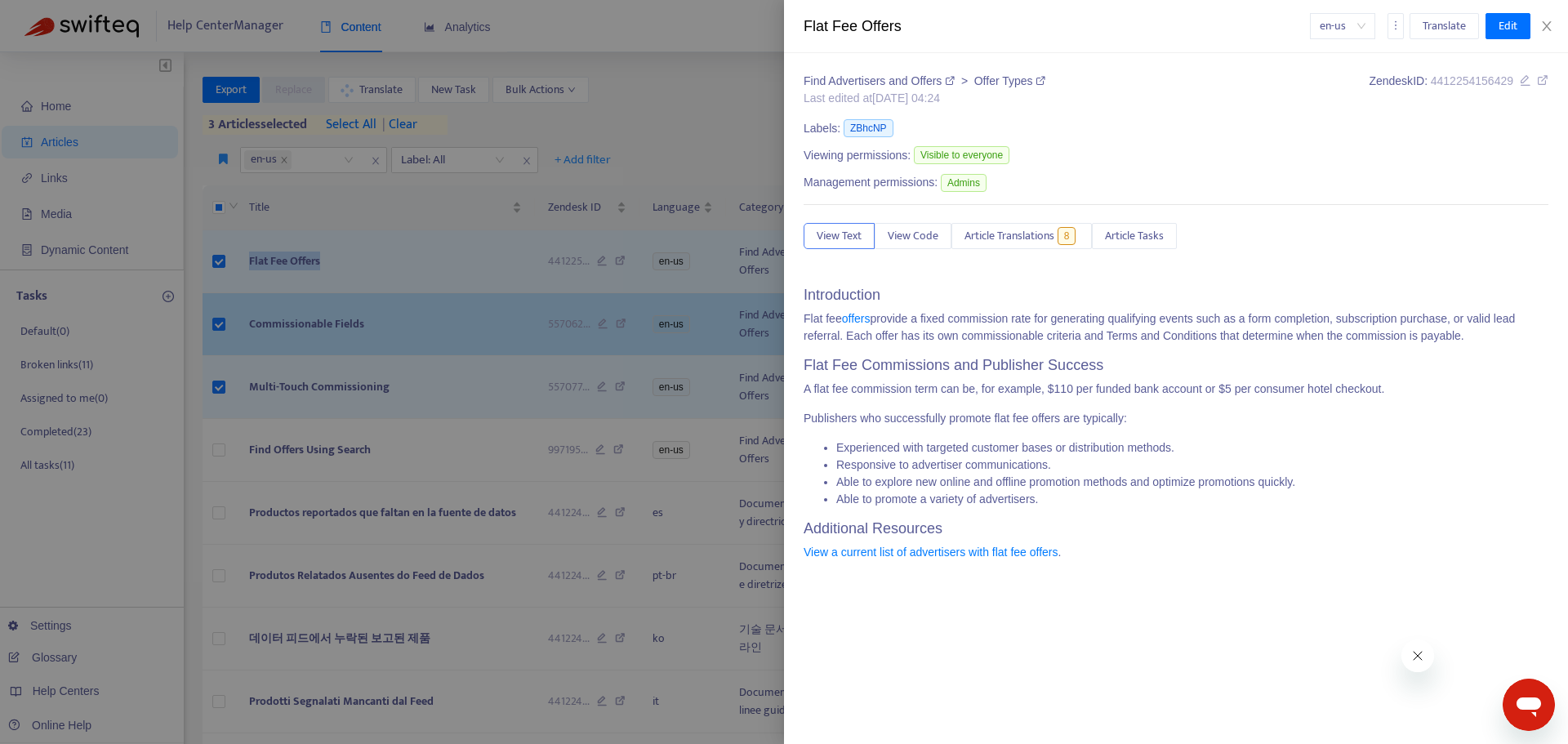
drag, startPoint x: 329, startPoint y: 324, endPoint x: 378, endPoint y: 332, distance: 49.6
click at [329, 324] on div at bounding box center [784, 372] width 1568 height 744
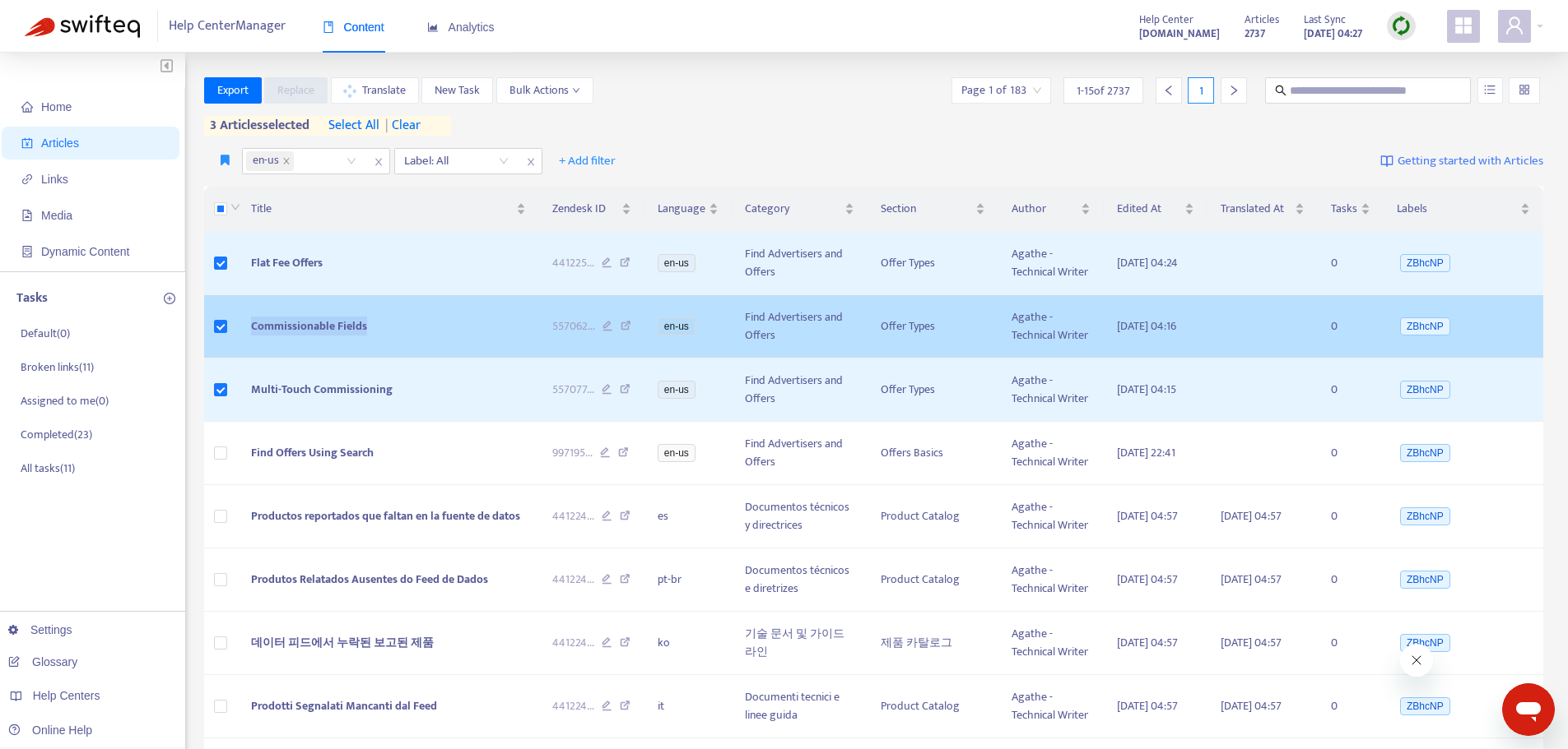
drag, startPoint x: 387, startPoint y: 331, endPoint x: 248, endPoint y: 334, distance: 139.0
click at [248, 334] on td "Commissionable Fields" at bounding box center [389, 327] width 301 height 63
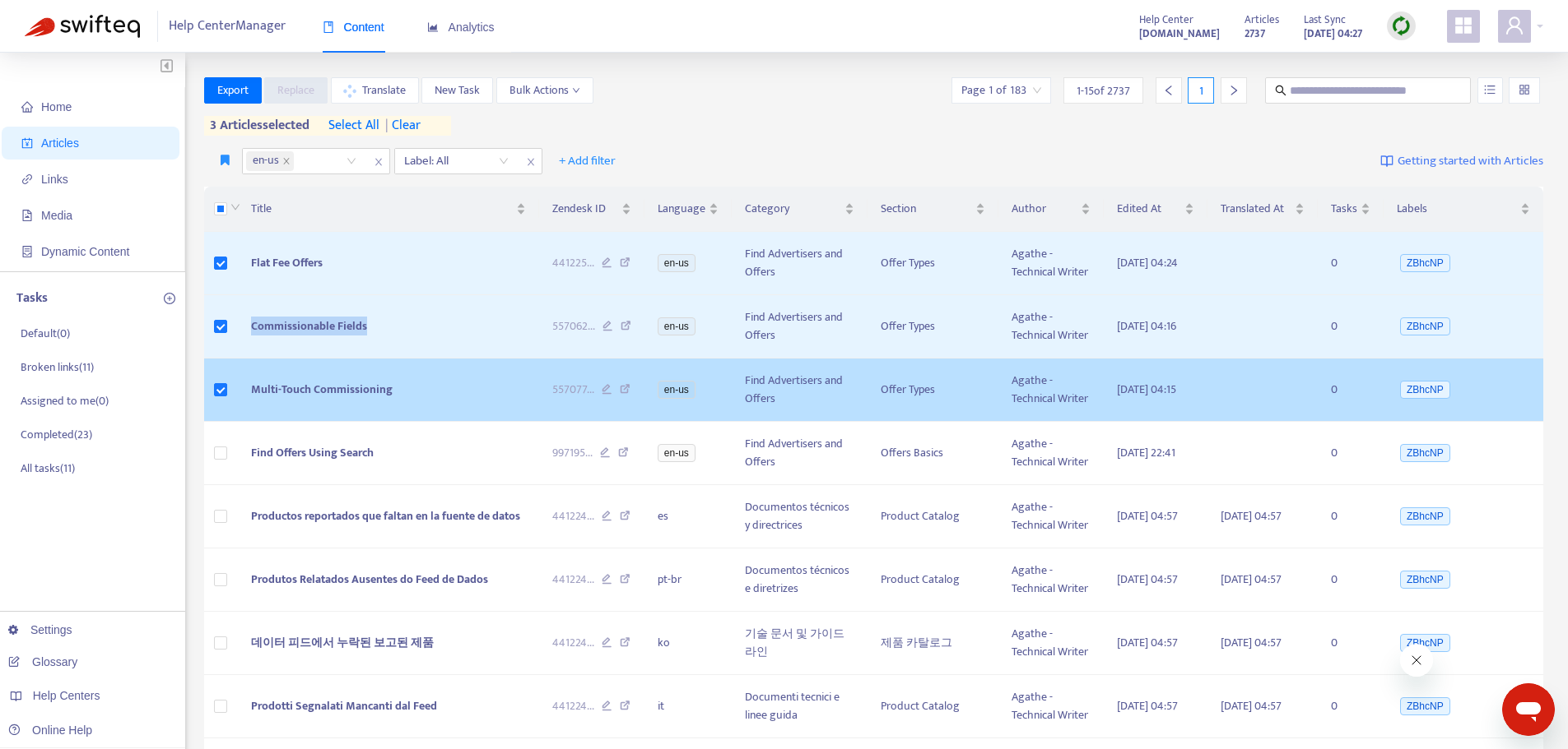
copy span "Commissionable Fields"
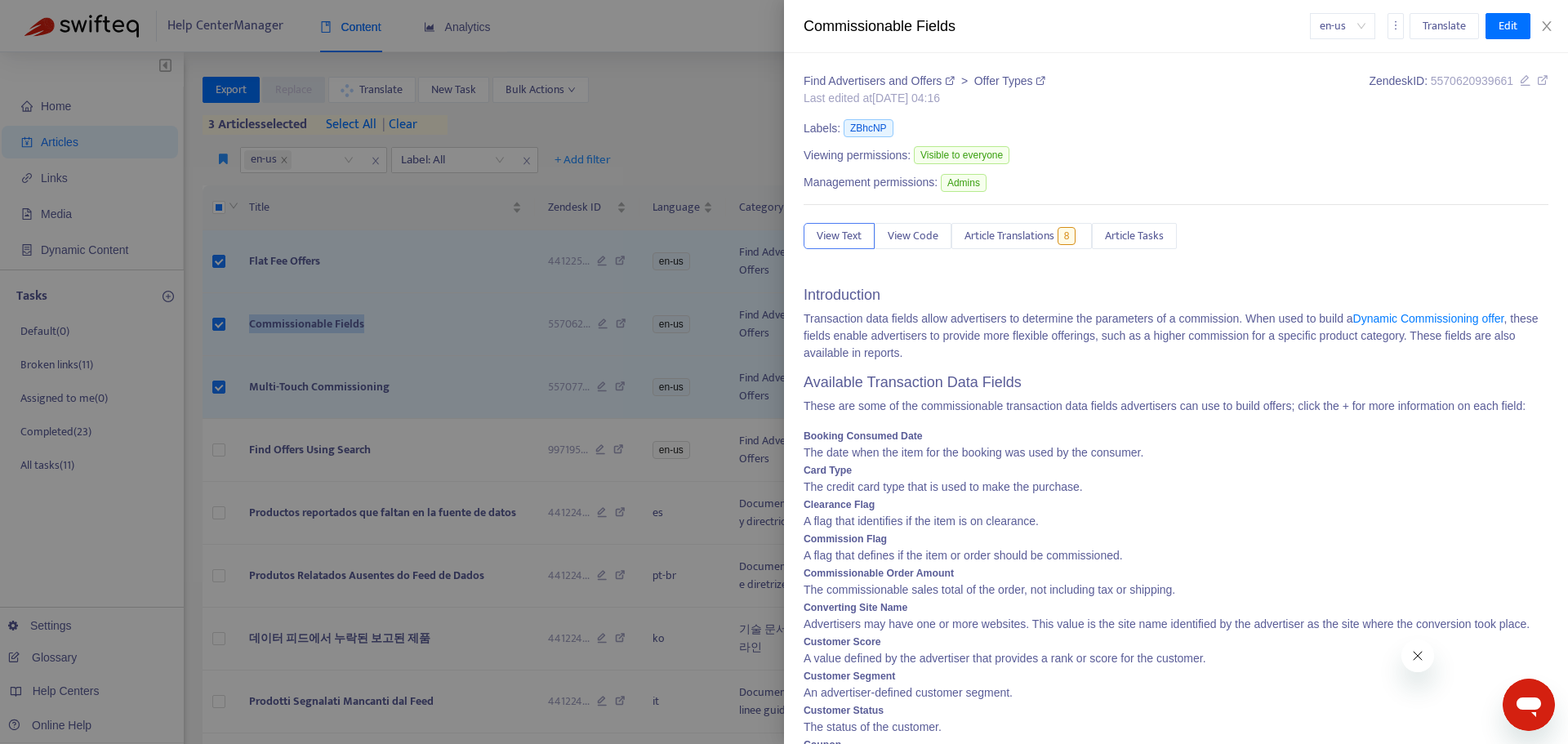
click at [343, 357] on div at bounding box center [784, 372] width 1568 height 744
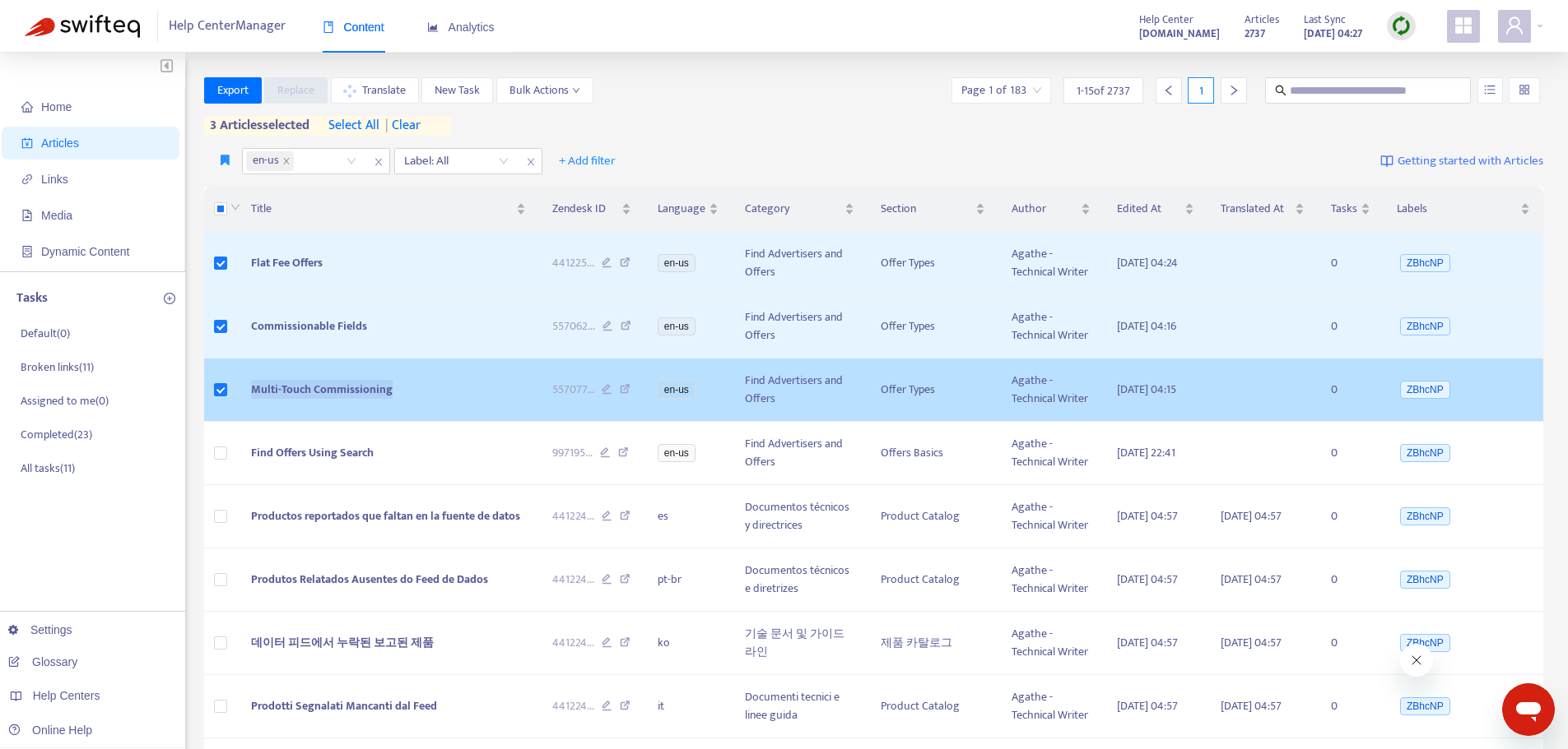
drag, startPoint x: 404, startPoint y: 391, endPoint x: 248, endPoint y: 390, distance: 156.0
click at [246, 390] on td "Multi-Touch Commissioning" at bounding box center [389, 390] width 301 height 63
copy span "Multi-Touch Commissioning"
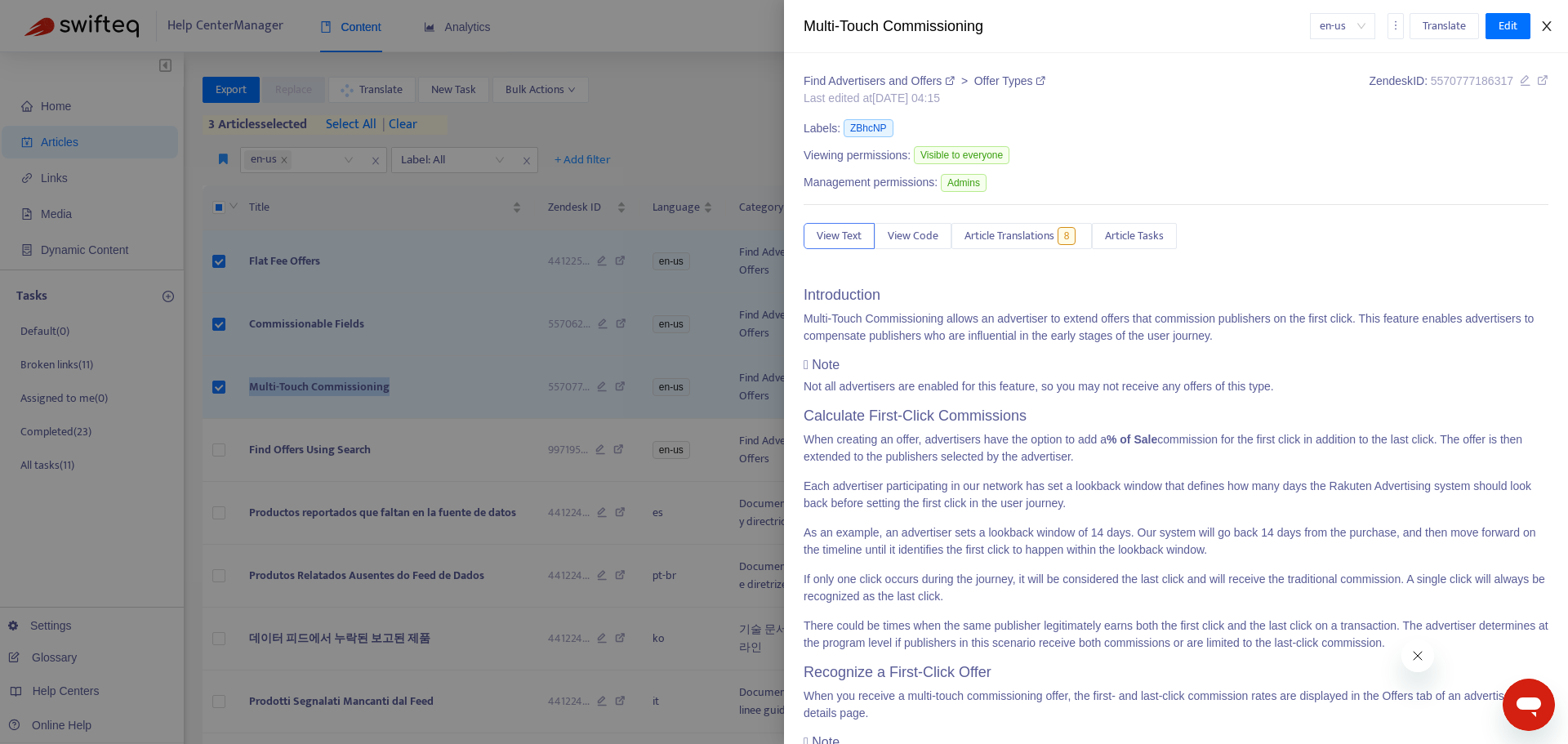
click at [1539, 23] on button "Close" at bounding box center [1546, 27] width 23 height 16
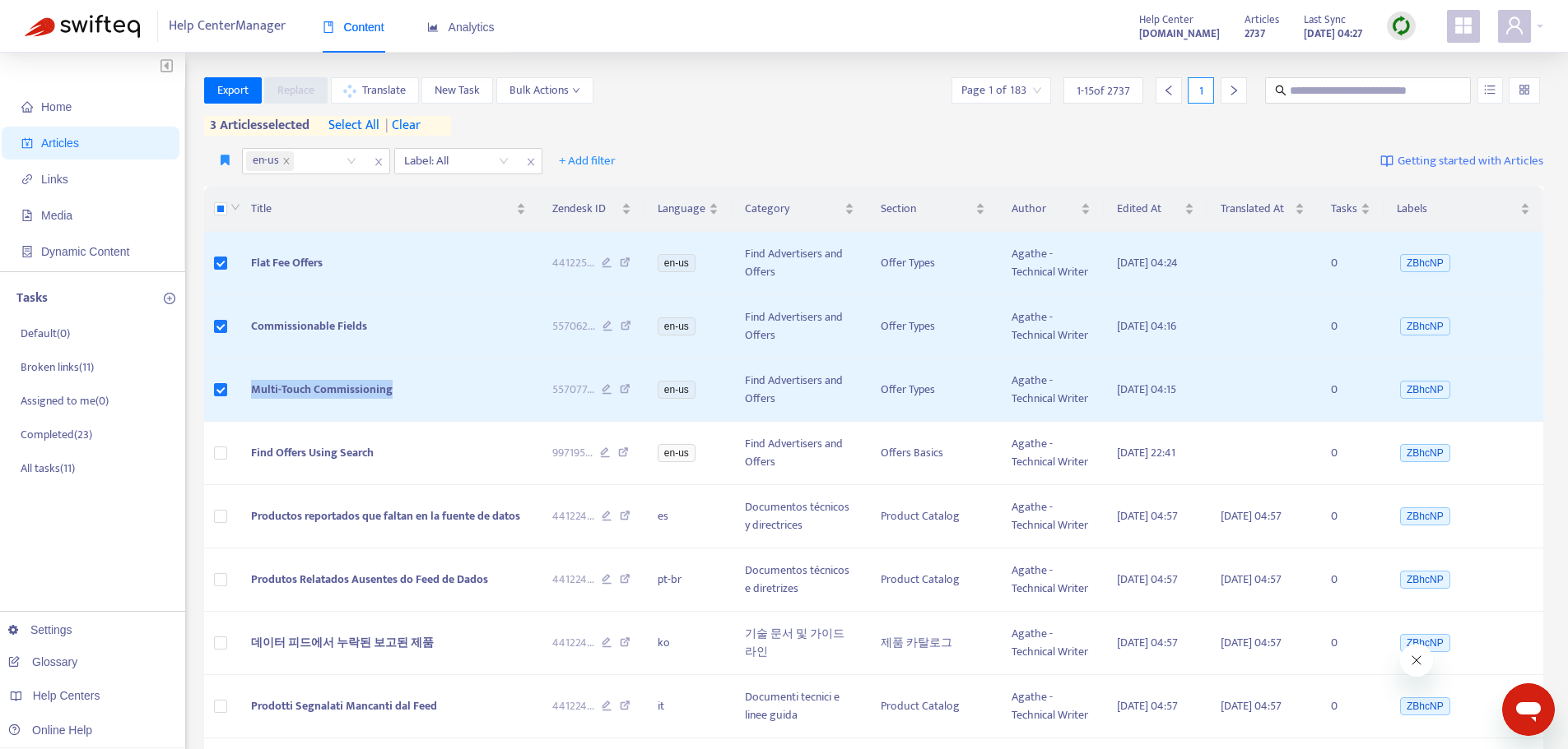
click at [783, 99] on div "Export Replace Translate New Task Bulk Actions Page 1 of 183 1 - 15 of 2737 1" at bounding box center [874, 90] width 1340 height 27
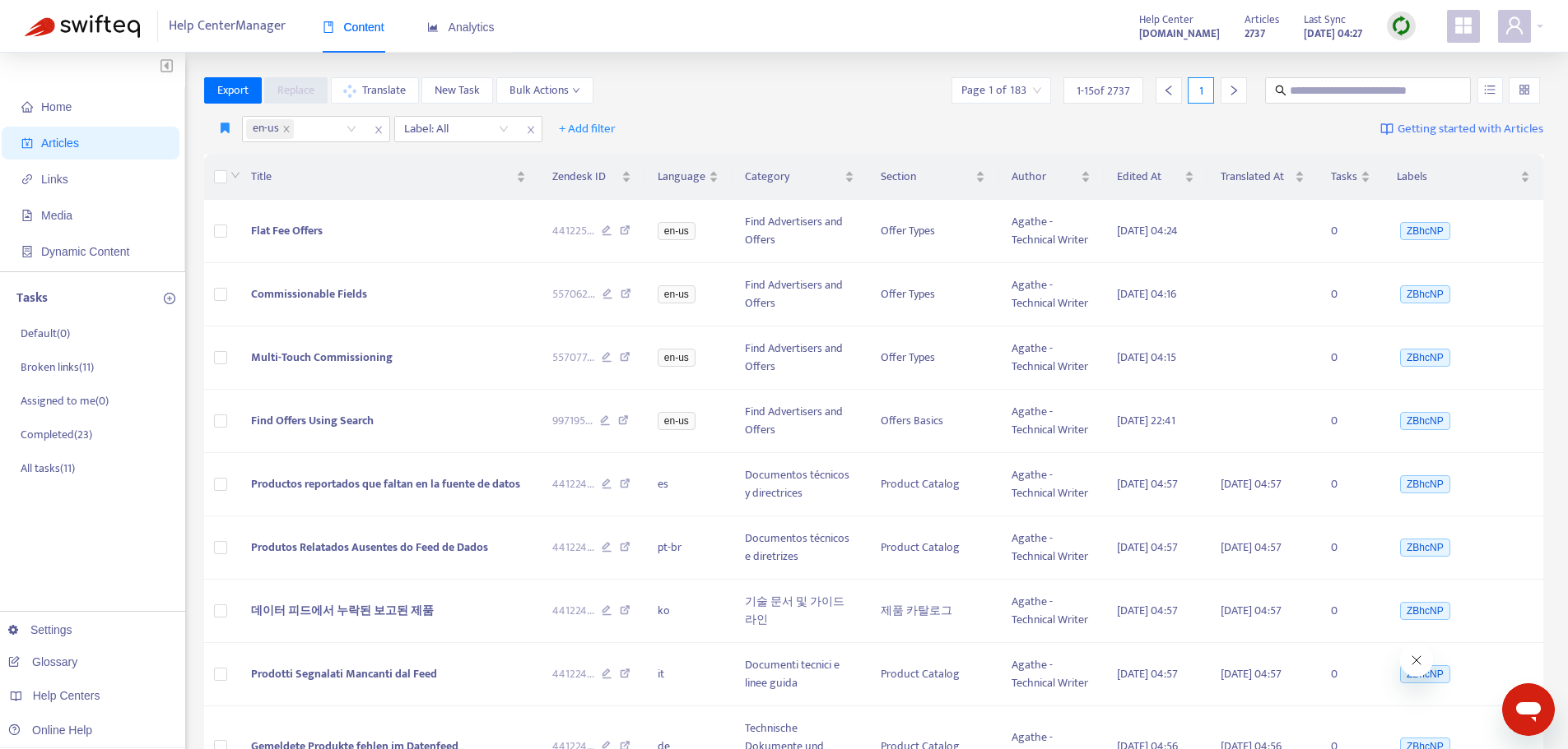
click at [765, 106] on div "Export Replace Translate New Task Bulk Actions Page 1 of 183 1 - 15 of 2737 1" at bounding box center [874, 93] width 1340 height 33
